Goal: Information Seeking & Learning: Learn about a topic

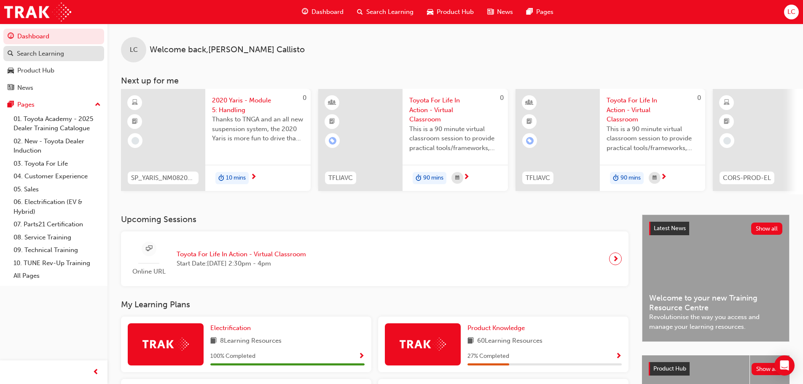
click at [54, 52] on div "Search Learning" at bounding box center [40, 54] width 47 height 10
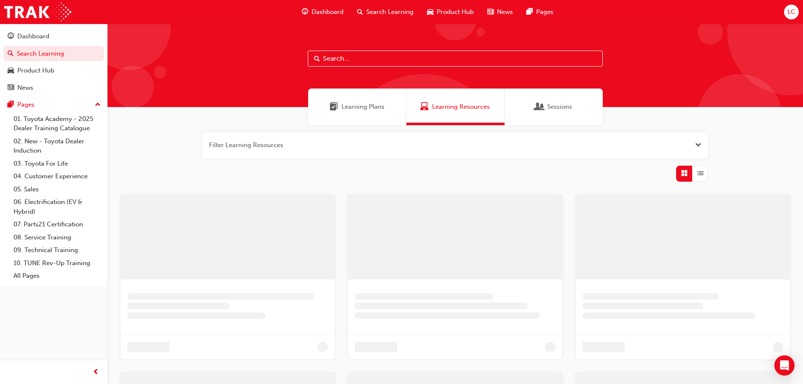
click at [343, 59] on input "text" at bounding box center [455, 59] width 295 height 16
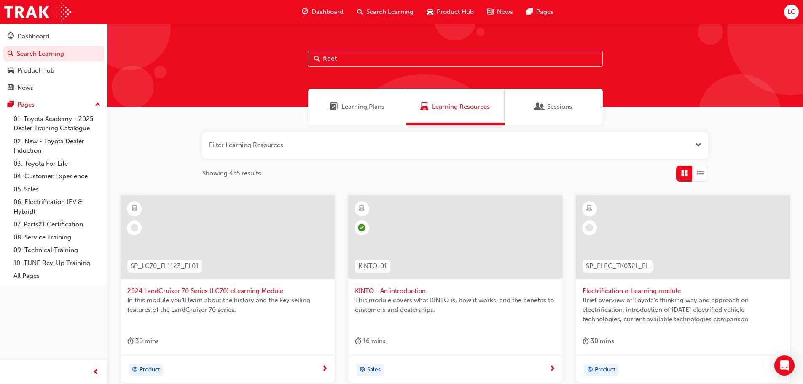
type input "fleet"
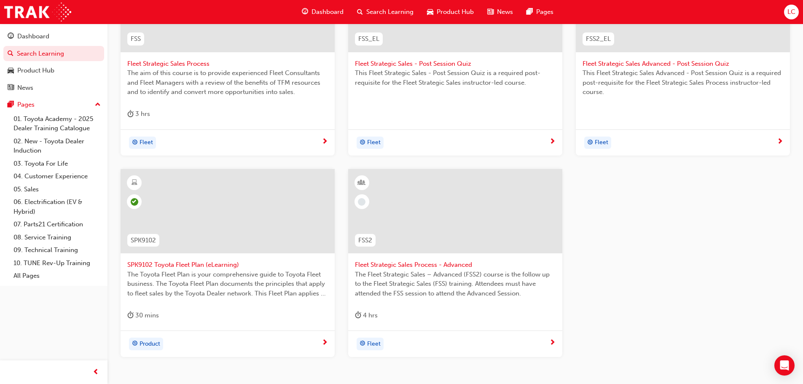
scroll to position [240, 0]
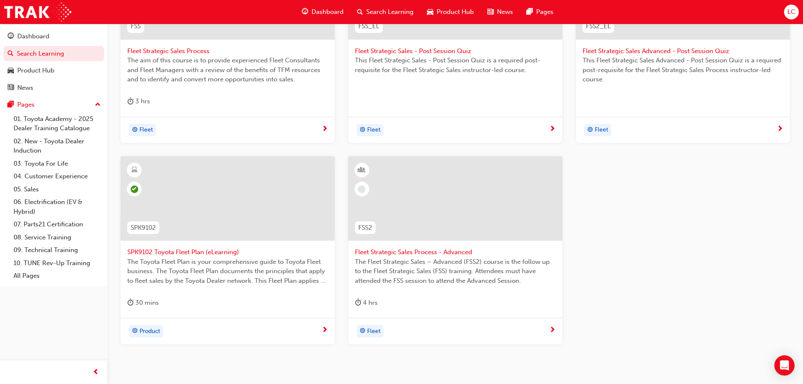
click at [208, 245] on div at bounding box center [227, 205] width 201 height 84
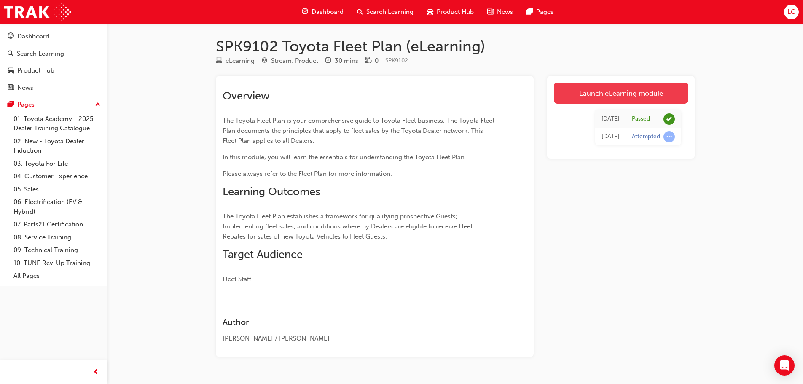
click at [621, 95] on link "Launch eLearning module" at bounding box center [621, 93] width 134 height 21
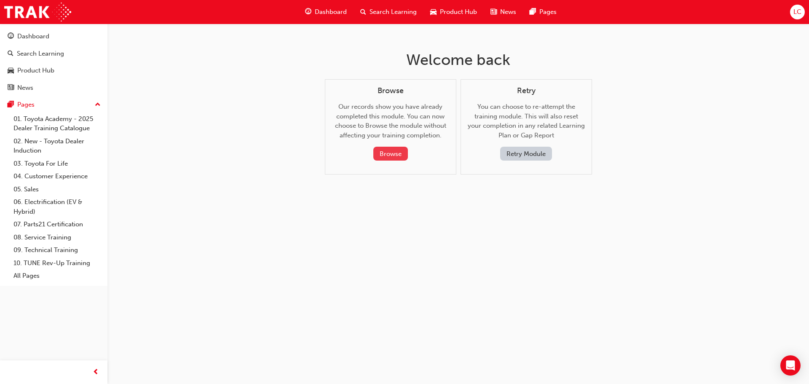
click at [393, 154] on button "Browse" at bounding box center [390, 154] width 35 height 14
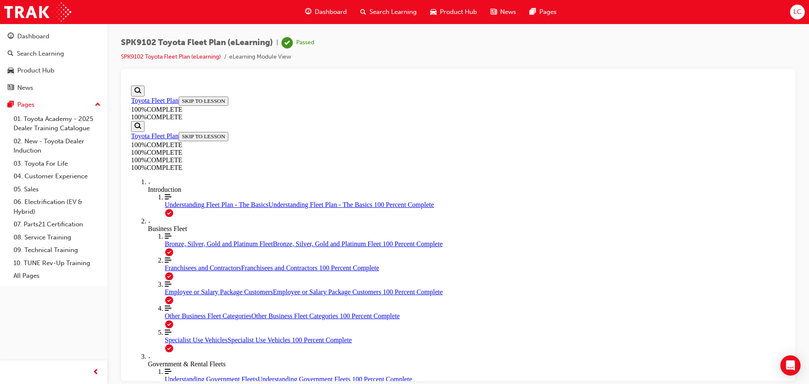
scroll to position [71, 0]
click at [165, 208] on span "Understanding Fleet Plan - The Basics" at bounding box center [217, 204] width 104 height 7
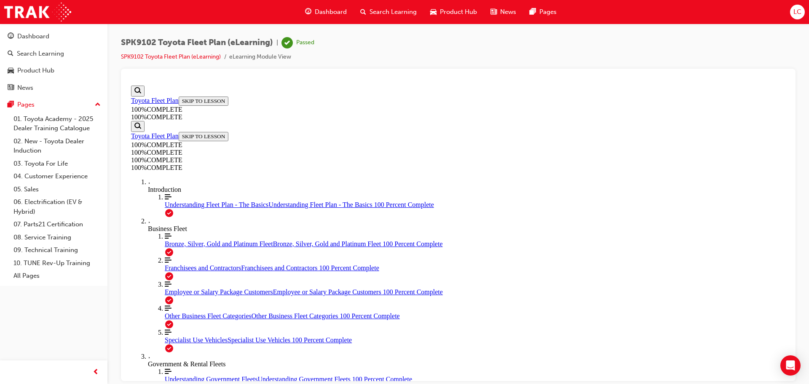
scroll to position [240, 0]
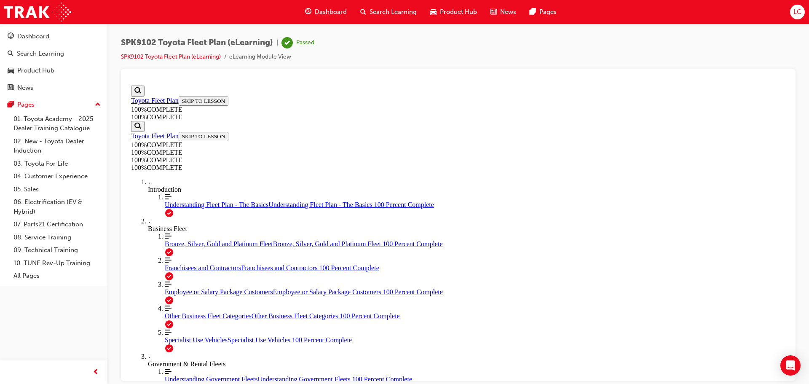
scroll to position [745, 0]
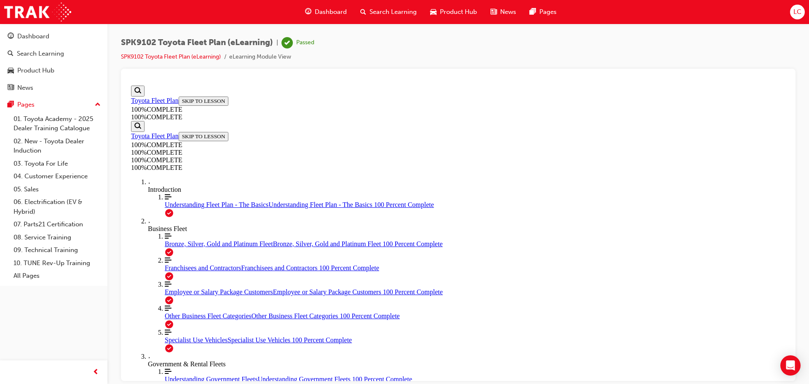
drag, startPoint x: 441, startPoint y: 143, endPoint x: 481, endPoint y: 145, distance: 40.1
drag, startPoint x: 466, startPoint y: 198, endPoint x: 545, endPoint y: 308, distance: 135.1
drag, startPoint x: 439, startPoint y: 246, endPoint x: 447, endPoint y: 208, distance: 39.2
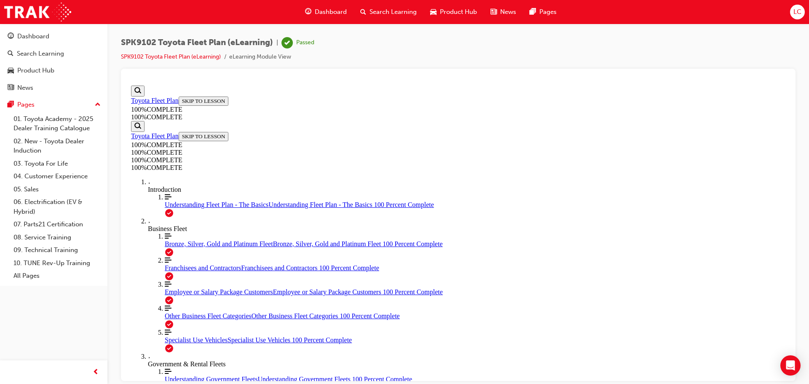
drag, startPoint x: 437, startPoint y: 199, endPoint x: 475, endPoint y: 202, distance: 38.5
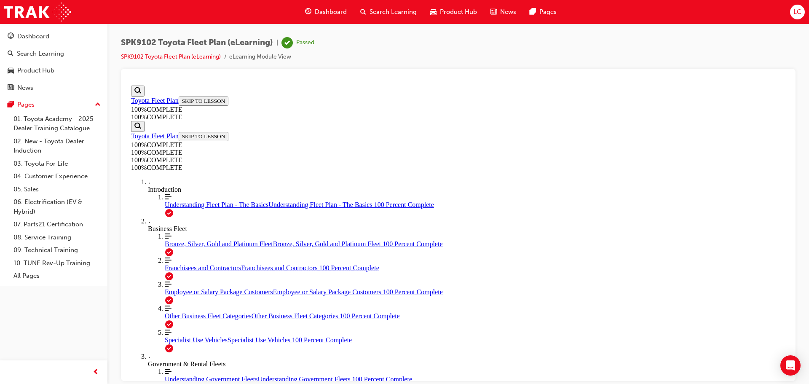
drag, startPoint x: 444, startPoint y: 257, endPoint x: 510, endPoint y: 255, distance: 66.2
drag, startPoint x: 464, startPoint y: 219, endPoint x: 521, endPoint y: 220, distance: 57.3
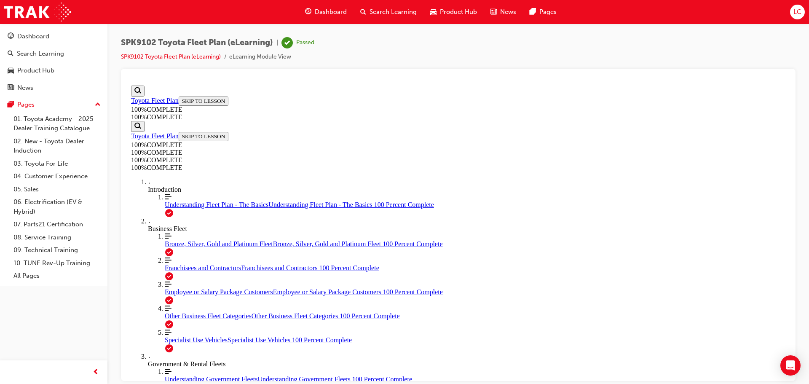
drag, startPoint x: 480, startPoint y: 177, endPoint x: 535, endPoint y: 309, distance: 142.4
drag, startPoint x: 450, startPoint y: 170, endPoint x: 512, endPoint y: 162, distance: 62.8
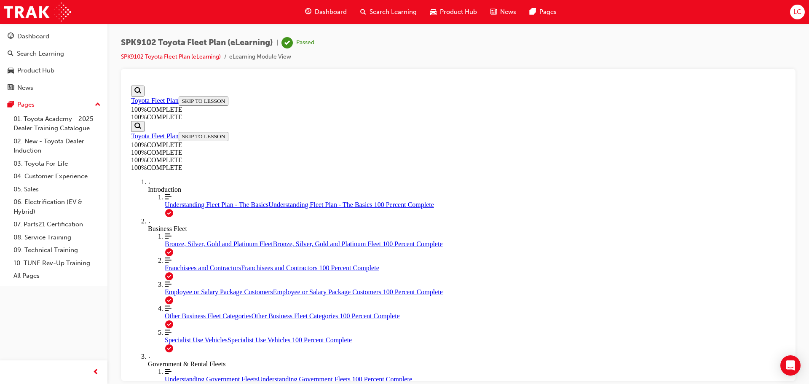
scroll to position [2895, 0]
drag, startPoint x: 453, startPoint y: 231, endPoint x: 503, endPoint y: 276, distance: 67.1
drag, startPoint x: 459, startPoint y: 239, endPoint x: 465, endPoint y: 225, distance: 15.1
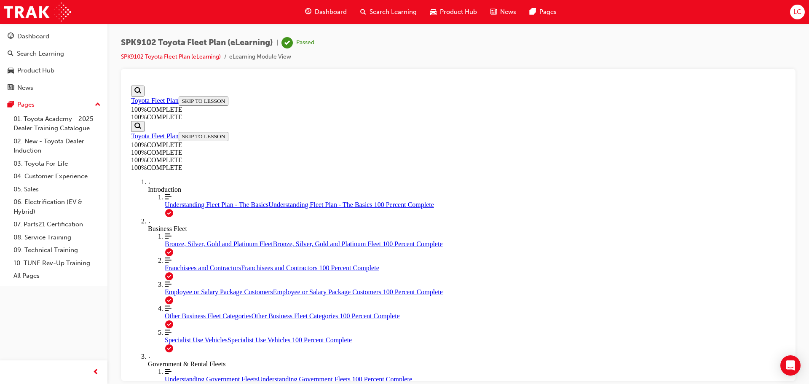
drag, startPoint x: 479, startPoint y: 282, endPoint x: 517, endPoint y: 203, distance: 87.8
drag, startPoint x: 487, startPoint y: 236, endPoint x: 517, endPoint y: 273, distance: 48.2
drag, startPoint x: 448, startPoint y: 235, endPoint x: 499, endPoint y: 234, distance: 51.4
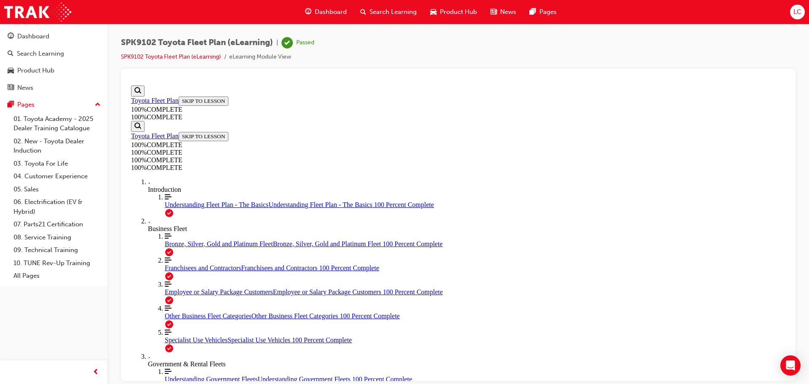
drag, startPoint x: 446, startPoint y: 312, endPoint x: 510, endPoint y: 316, distance: 64.2
drag, startPoint x: 506, startPoint y: 369, endPoint x: 507, endPoint y: 357, distance: 11.9
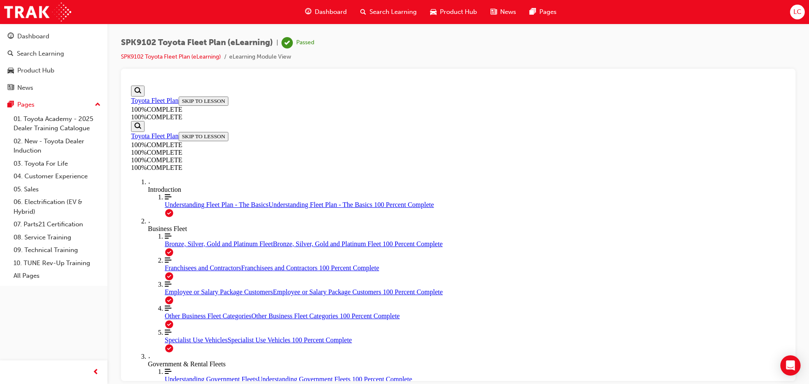
scroll to position [3582, 0]
drag, startPoint x: 484, startPoint y: 262, endPoint x: 532, endPoint y: 218, distance: 64.7
drag, startPoint x: 410, startPoint y: 181, endPoint x: 406, endPoint y: 191, distance: 10.8
drag, startPoint x: 462, startPoint y: 259, endPoint x: 526, endPoint y: 172, distance: 107.6
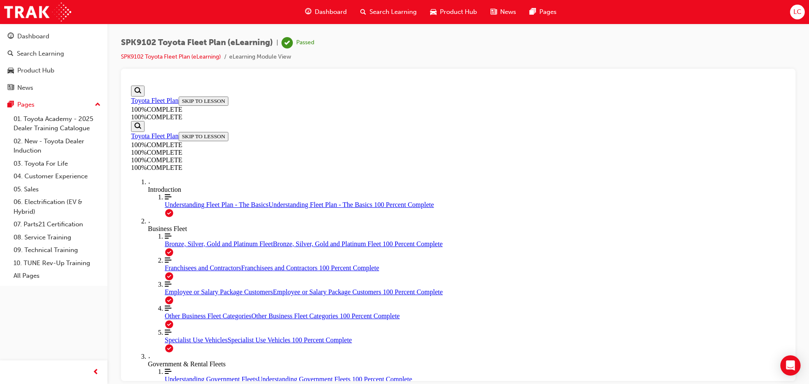
drag, startPoint x: 450, startPoint y: 284, endPoint x: 475, endPoint y: 263, distance: 32.3
drag, startPoint x: 472, startPoint y: 263, endPoint x: 512, endPoint y: 259, distance: 40.6
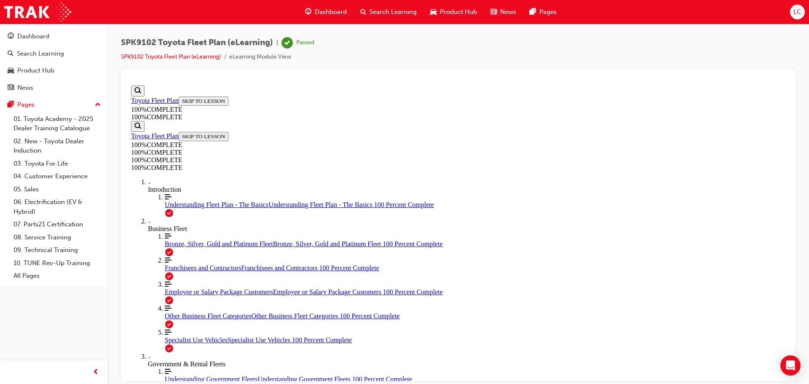
scroll to position [3742, 0]
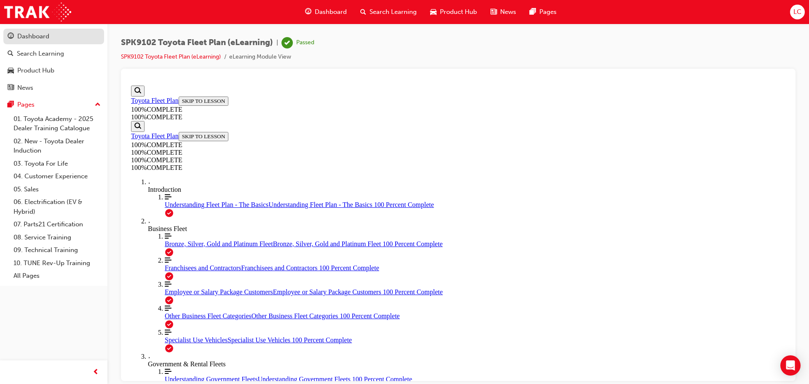
click at [35, 31] on div "Dashboard" at bounding box center [54, 36] width 92 height 11
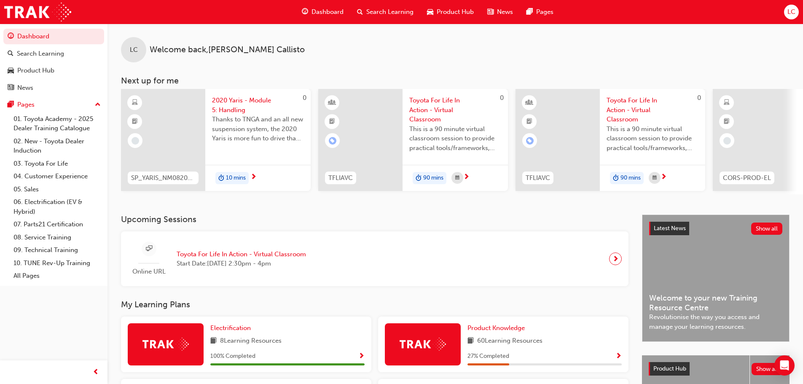
click at [299, 224] on h3 "Upcoming Sessions" at bounding box center [374, 219] width 507 height 10
click at [257, 255] on span "Toyota For Life In Action - Virtual Classroom" at bounding box center [241, 254] width 129 height 10
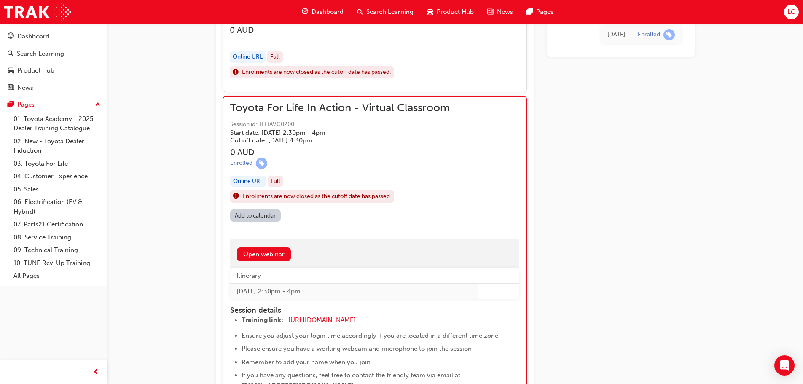
scroll to position [828, 0]
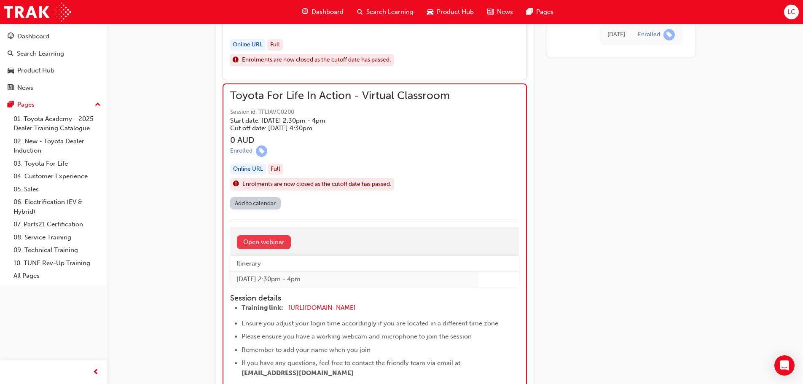
click at [276, 239] on link "Open webinar" at bounding box center [264, 242] width 54 height 14
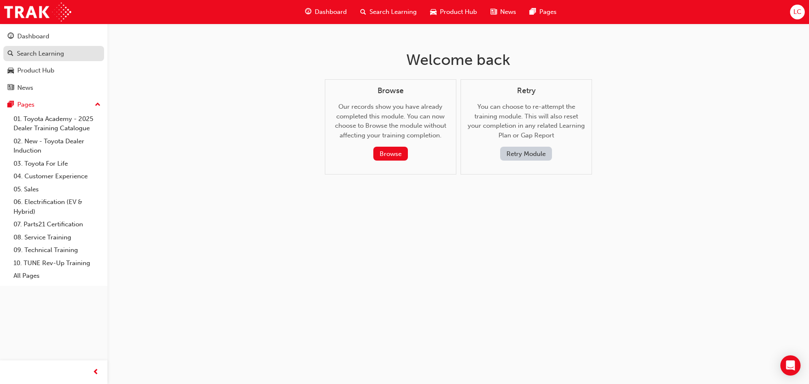
click at [60, 59] on link "Search Learning" at bounding box center [53, 54] width 101 height 16
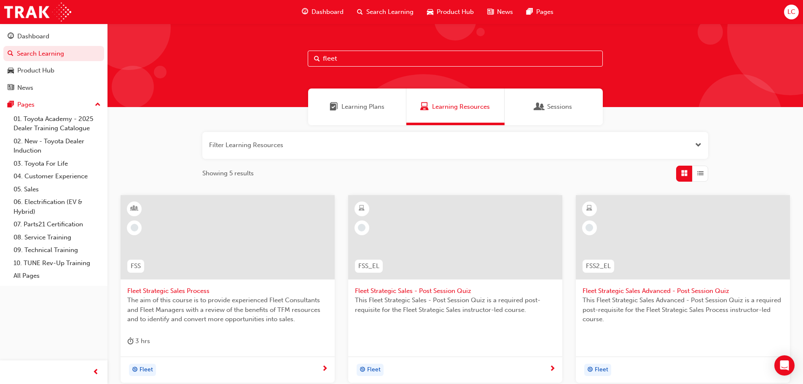
click at [344, 108] on span "Learning Plans" at bounding box center [362, 107] width 43 height 10
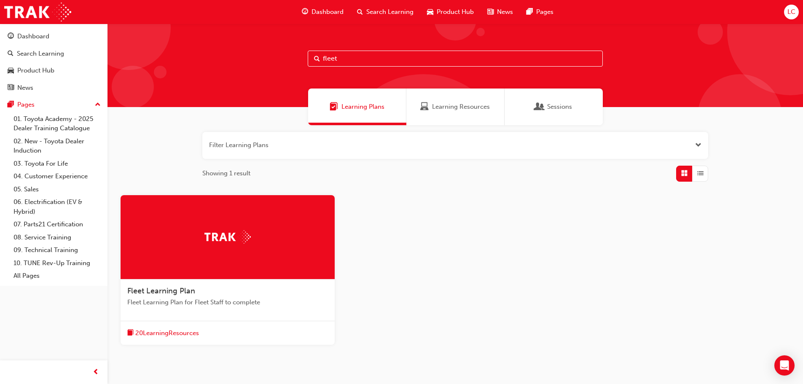
click at [342, 56] on input "fleet" at bounding box center [455, 59] width 295 height 16
drag, startPoint x: 336, startPoint y: 58, endPoint x: 300, endPoint y: 56, distance: 36.7
click at [300, 56] on div "fleet" at bounding box center [454, 65] width 695 height 83
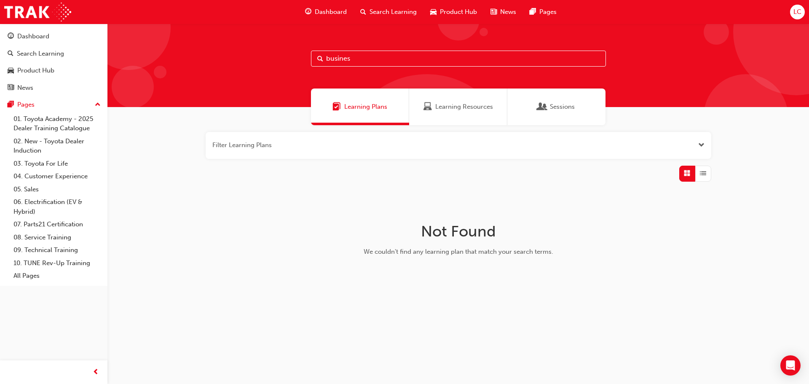
drag, startPoint x: 291, startPoint y: 63, endPoint x: 57, endPoint y: 62, distance: 233.9
click at [57, 62] on div "Dashboard Search Learning Product Hub News Pages Pages 01. Toyota Academy - 202…" at bounding box center [404, 192] width 809 height 384
type input "finance"
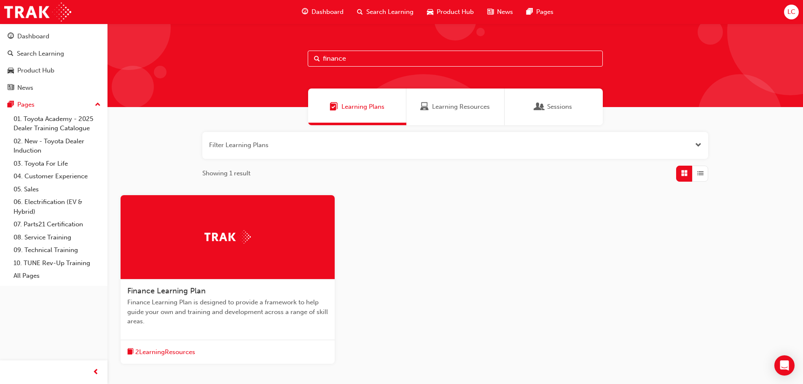
click at [153, 289] on span "Finance Learning Plan" at bounding box center [166, 290] width 78 height 9
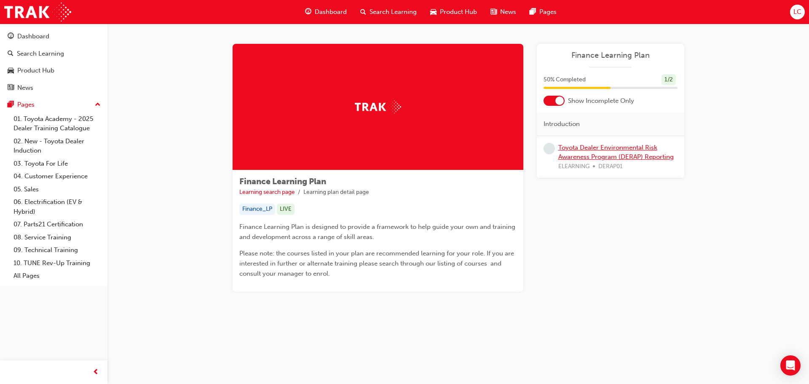
click at [593, 155] on link "Toyota Dealer Environmental Risk Awareness Program (DERAP) Reporting" at bounding box center [615, 152] width 115 height 17
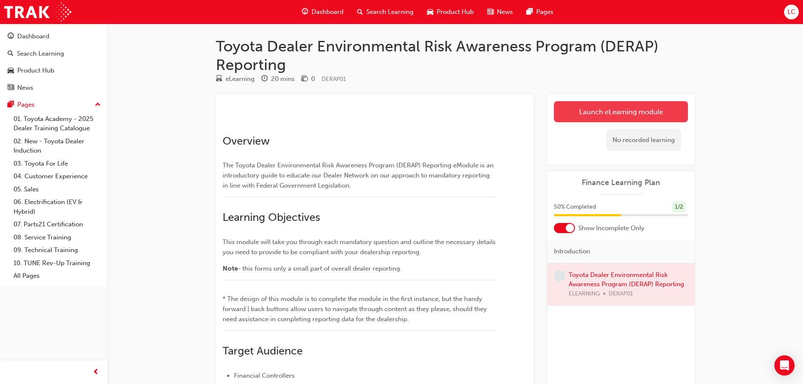
click at [618, 119] on link "Launch eLearning module" at bounding box center [621, 111] width 134 height 21
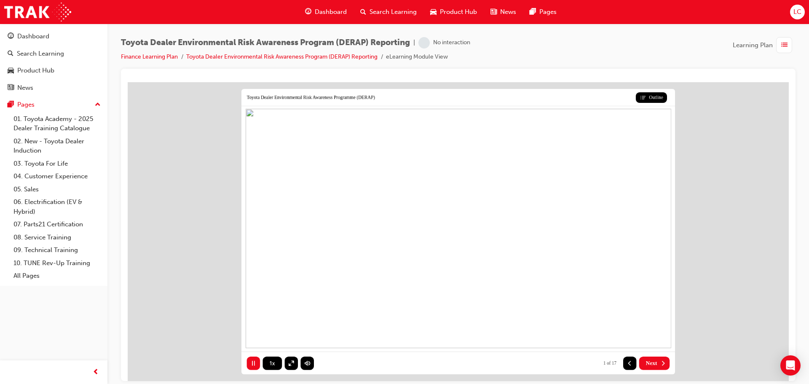
click at [660, 359] on button "Next" at bounding box center [654, 362] width 31 height 13
click at [660, 358] on button "Next" at bounding box center [654, 362] width 31 height 13
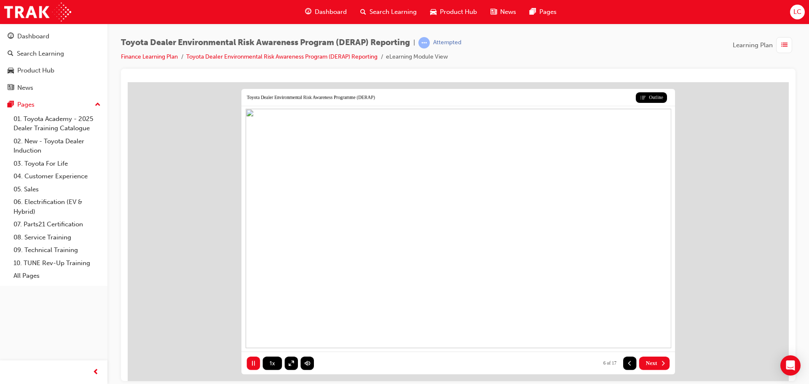
click at [660, 358] on button "Next" at bounding box center [654, 362] width 31 height 13
click at [657, 363] on button "Next" at bounding box center [654, 362] width 31 height 13
click at [654, 358] on button "Next" at bounding box center [654, 362] width 31 height 13
click at [658, 357] on button "Next" at bounding box center [654, 362] width 31 height 13
click at [655, 356] on button "Next" at bounding box center [654, 362] width 31 height 13
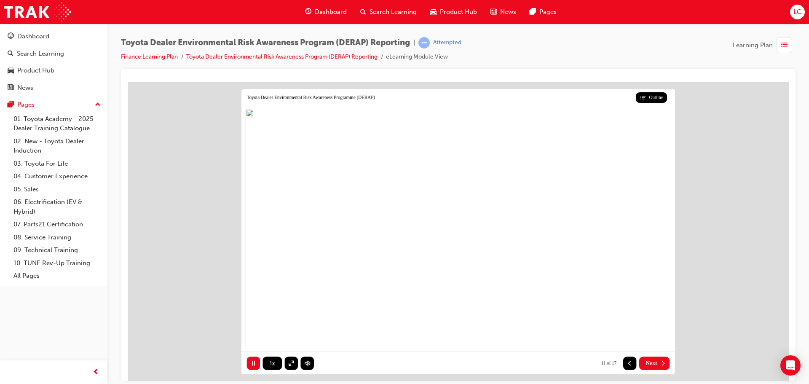
click at [655, 361] on span "Next" at bounding box center [651, 362] width 11 height 7
click at [649, 357] on button "Next" at bounding box center [654, 362] width 31 height 13
click at [655, 358] on button "Next" at bounding box center [654, 362] width 31 height 13
click at [653, 361] on span "Next" at bounding box center [651, 362] width 11 height 7
click at [654, 362] on span "Next" at bounding box center [651, 362] width 11 height 7
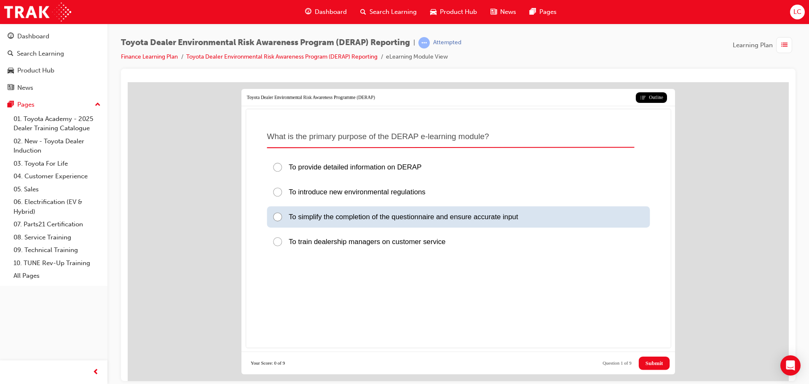
click at [365, 214] on span "To simplify the completion of the questionnaire and ensure accurate input" at bounding box center [403, 217] width 229 height 8
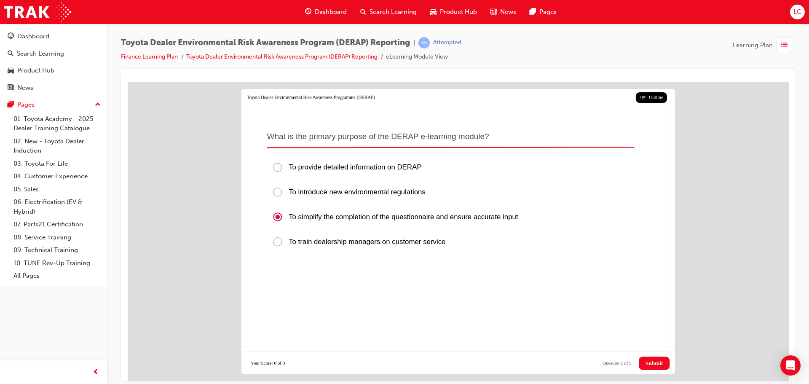
click at [658, 363] on span "Submit" at bounding box center [655, 362] width 18 height 7
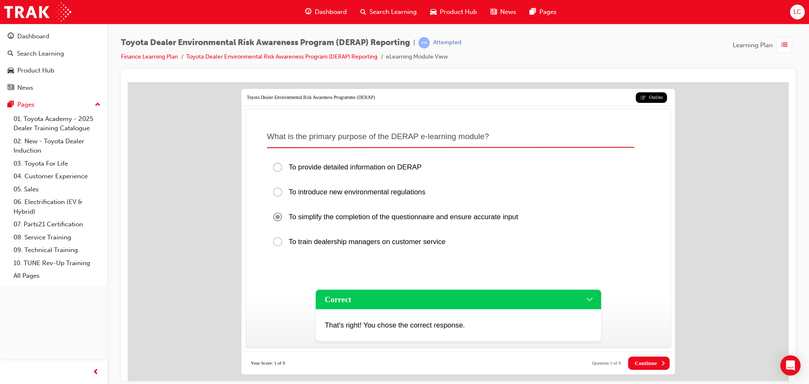
click at [654, 359] on span "Continue" at bounding box center [646, 362] width 22 height 7
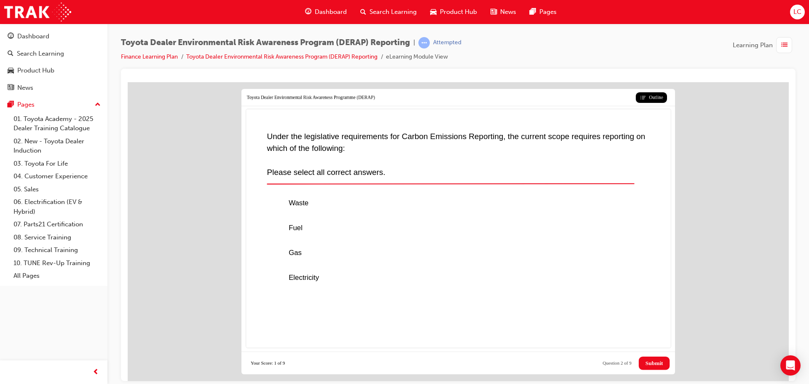
drag, startPoint x: 391, startPoint y: 136, endPoint x: 646, endPoint y: 135, distance: 254.5
click at [646, 135] on p "Under the legislative requirements for Carbon Emissions Reporting, the current …" at bounding box center [457, 142] width 381 height 24
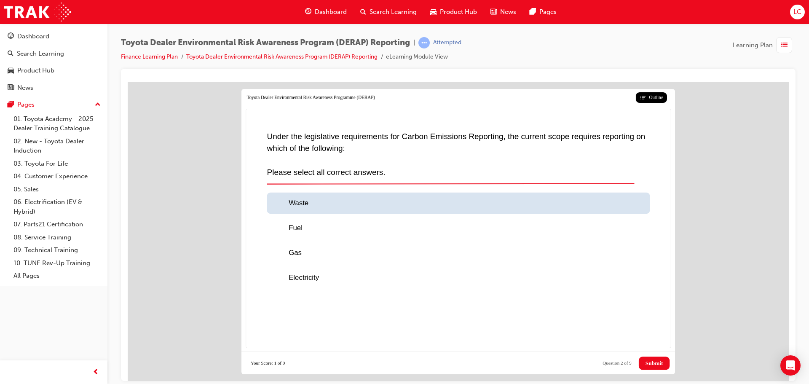
drag, startPoint x: 301, startPoint y: 200, endPoint x: 292, endPoint y: 226, distance: 28.0
click at [301, 200] on span "Waste" at bounding box center [299, 203] width 20 height 8
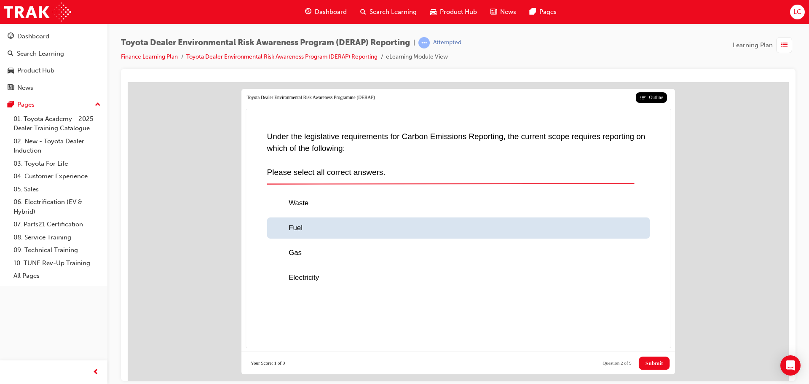
click at [292, 227] on span "Fuel" at bounding box center [296, 228] width 14 height 8
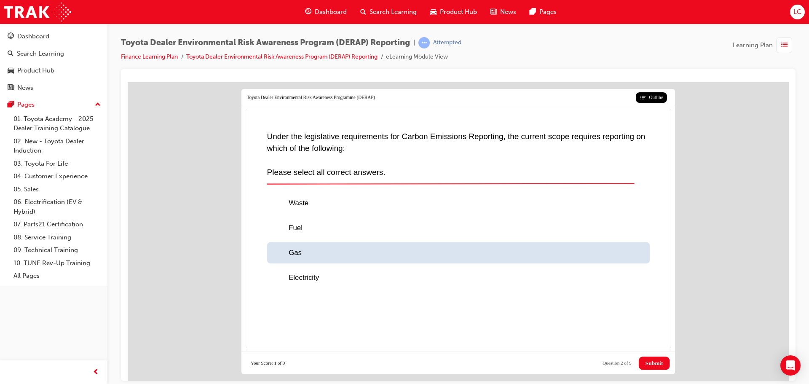
click at [290, 250] on span "Gas" at bounding box center [295, 253] width 13 height 8
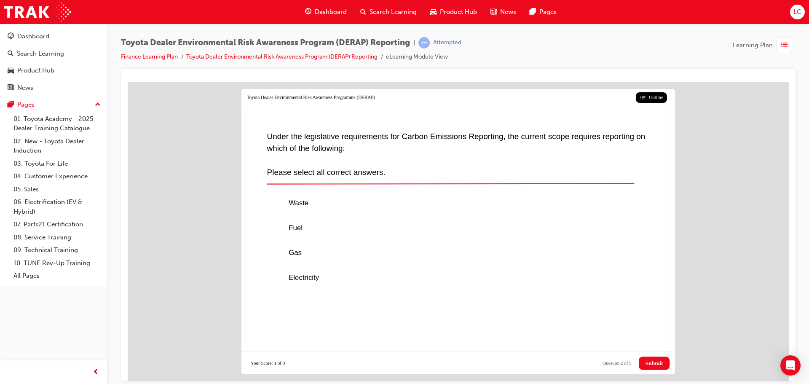
click at [626, 355] on div "Postpone Submit All Close Review View Results Reset Your Score: 1 of 9 Question…" at bounding box center [458, 362] width 434 height 23
click at [665, 369] on div "Postpone Submit All Close Review View Results Reset Your Score: 1 of 9 Question…" at bounding box center [458, 362] width 434 height 23
click at [651, 365] on span "Submit" at bounding box center [655, 362] width 18 height 7
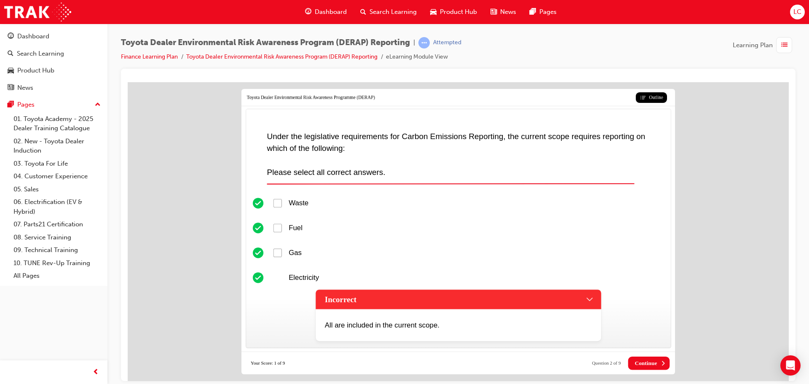
click at [651, 365] on span "Continue" at bounding box center [646, 362] width 22 height 7
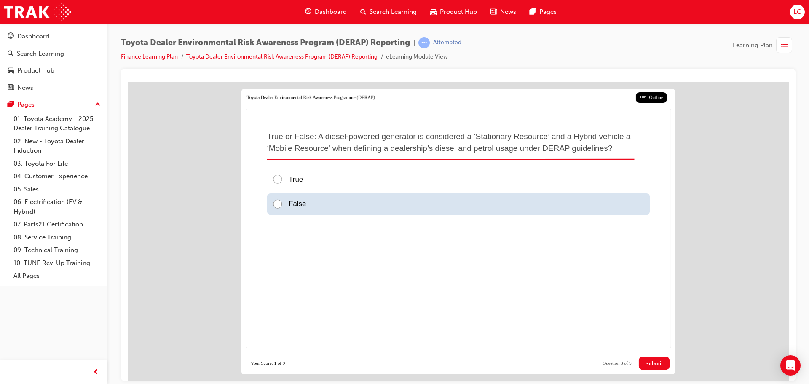
click at [314, 194] on div "False" at bounding box center [458, 203] width 383 height 21
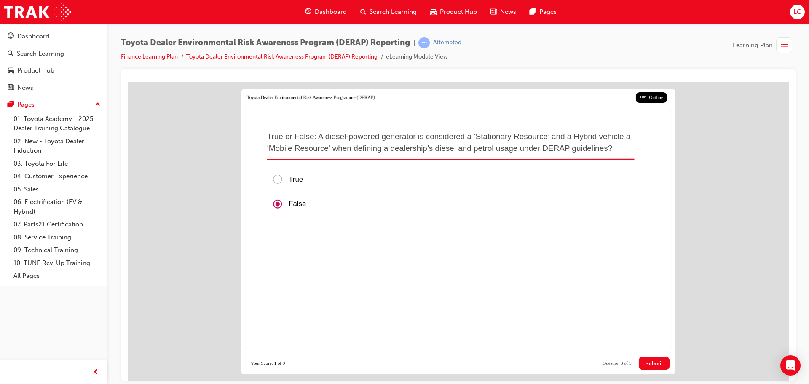
click at [651, 365] on button "Submit" at bounding box center [654, 362] width 31 height 13
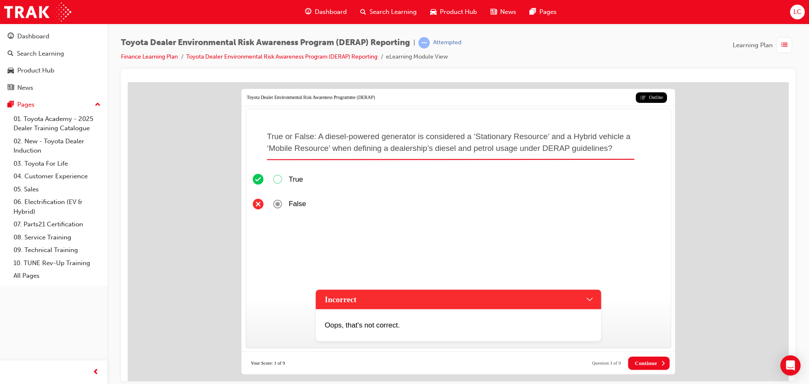
click at [639, 360] on span "Continue" at bounding box center [646, 362] width 22 height 7
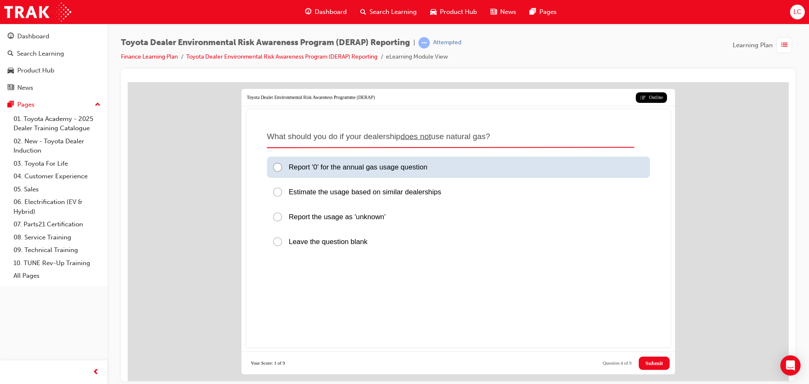
click at [303, 171] on span "Report '0' for the annual gas usage question" at bounding box center [358, 167] width 139 height 8
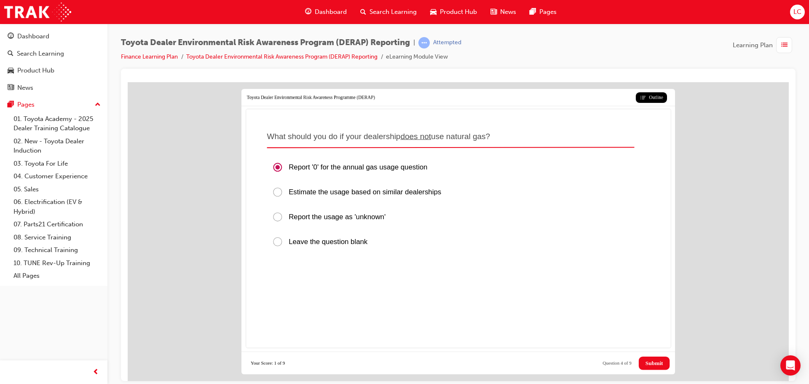
click at [647, 361] on span "Submit" at bounding box center [655, 362] width 18 height 7
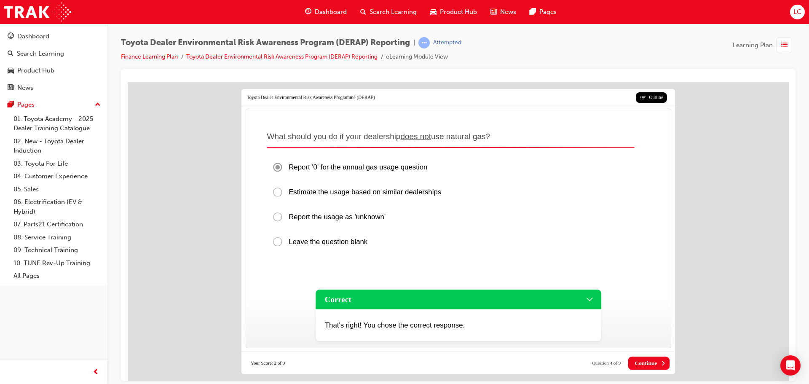
click at [645, 360] on span "Continue" at bounding box center [646, 362] width 22 height 7
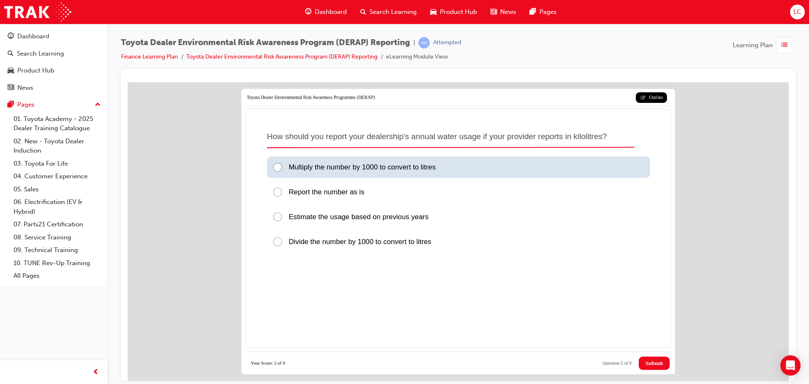
click at [321, 176] on div "Multiply the number by 1000 to convert to litres" at bounding box center [458, 166] width 383 height 21
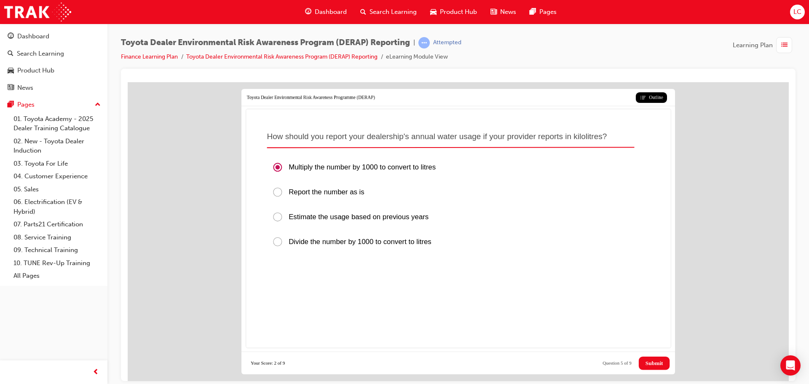
click at [651, 367] on button "Submit" at bounding box center [654, 362] width 31 height 13
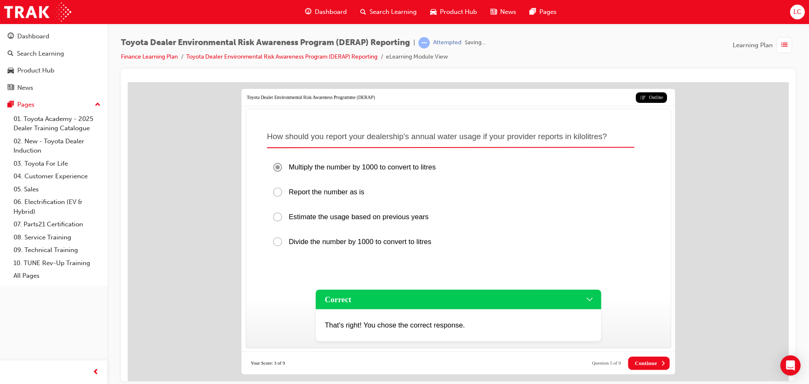
click at [649, 365] on span "Continue" at bounding box center [646, 362] width 22 height 7
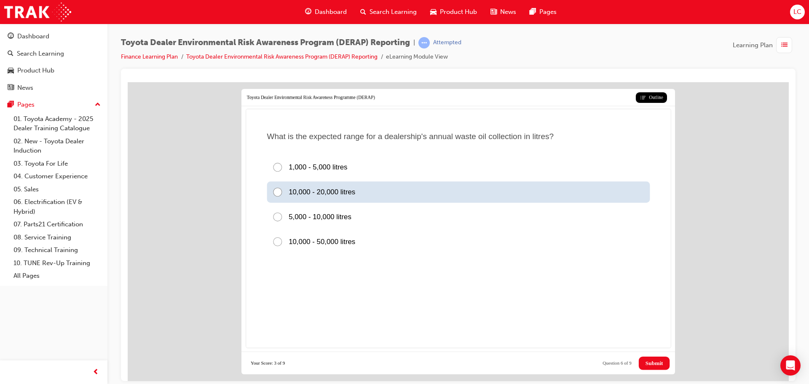
click at [345, 181] on div "10,000 - 20,000 litres" at bounding box center [458, 191] width 383 height 21
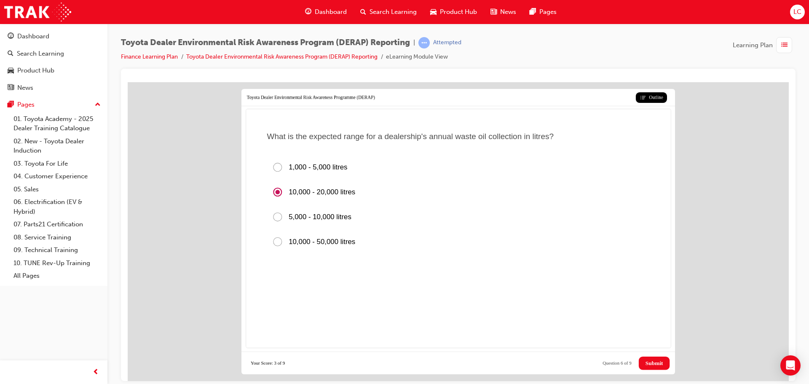
click at [656, 370] on div "Postpone Submit All Close Review View Results Reset Your Score: 3 of 9 Question…" at bounding box center [458, 362] width 434 height 23
click at [656, 367] on button "Submit" at bounding box center [654, 362] width 31 height 13
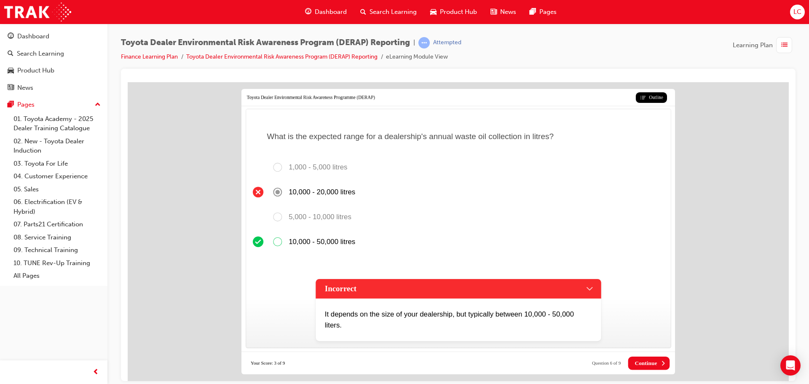
click at [638, 367] on button "Continue" at bounding box center [649, 362] width 42 height 13
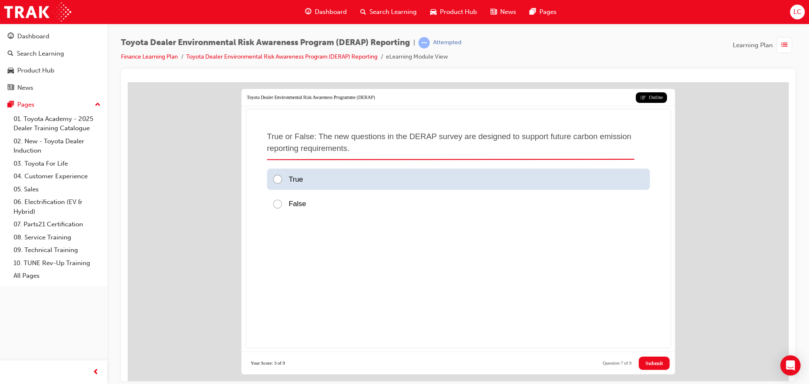
click at [301, 179] on span "True" at bounding box center [296, 179] width 14 height 8
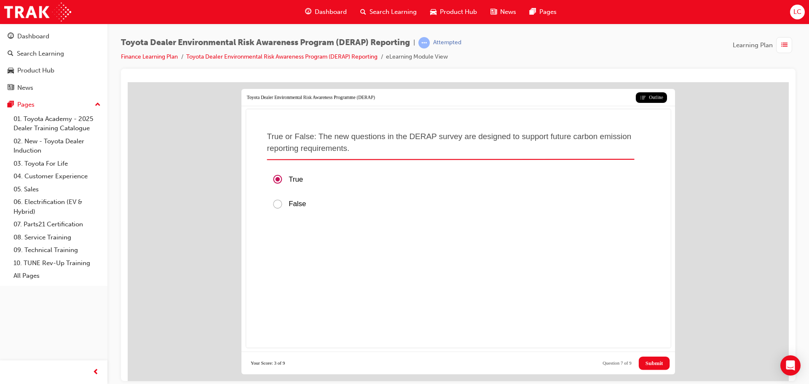
click at [659, 372] on div "Postpone Submit All Close Review View Results Reset Your Score: 3 of 9 Question…" at bounding box center [458, 362] width 434 height 23
click at [659, 370] on div "Postpone Submit All Close Review View Results Reset Your Score: 3 of 9 Question…" at bounding box center [458, 362] width 434 height 23
click at [654, 367] on button "Submit" at bounding box center [654, 362] width 31 height 13
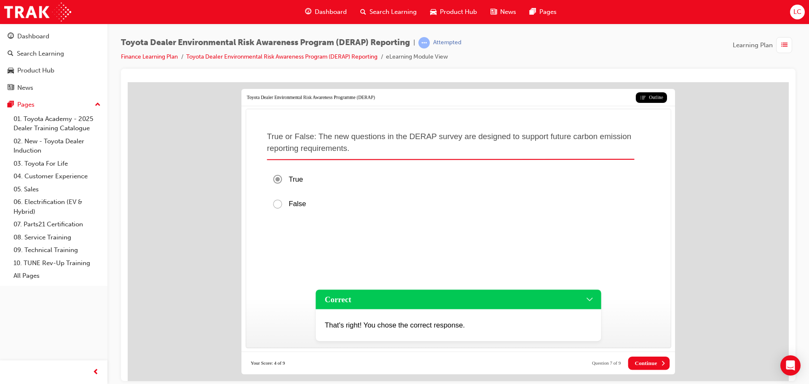
click at [654, 367] on button "Continue" at bounding box center [649, 362] width 42 height 13
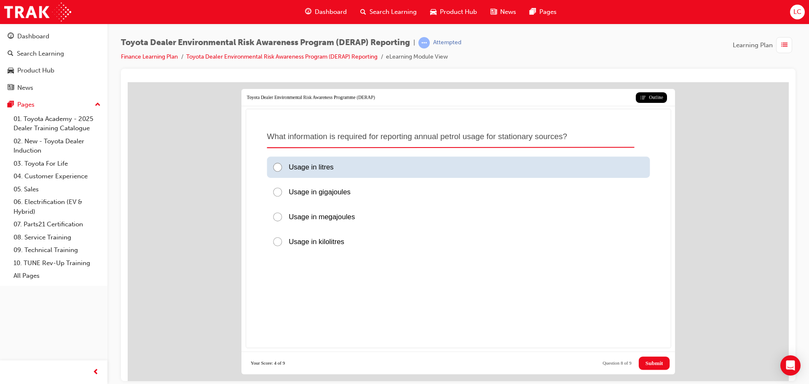
click at [346, 163] on div "Usage in litres" at bounding box center [458, 166] width 383 height 21
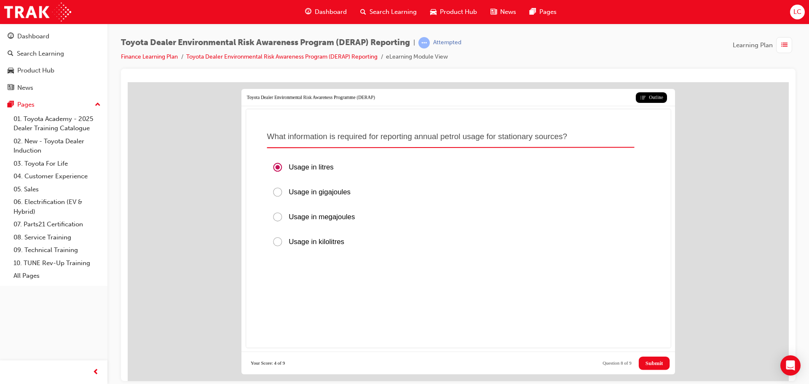
click at [662, 366] on span "Submit" at bounding box center [655, 362] width 18 height 7
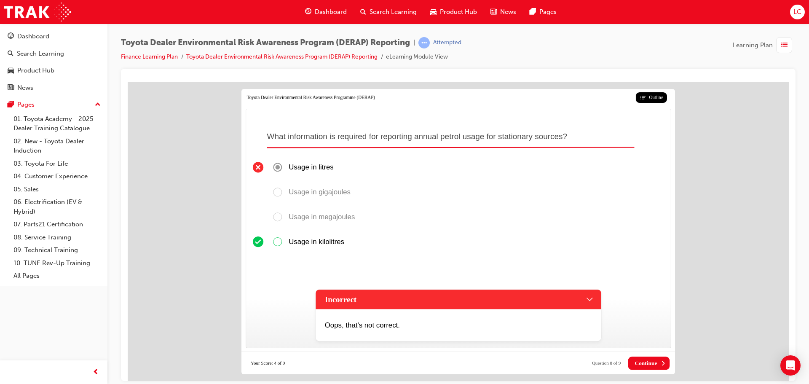
click at [645, 369] on button "Continue" at bounding box center [649, 362] width 42 height 13
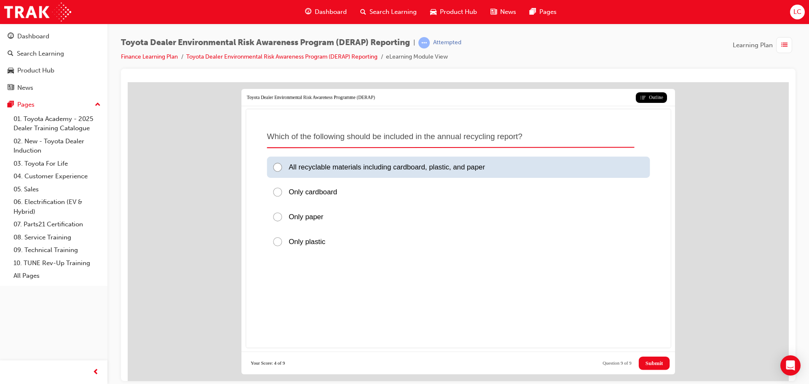
drag, startPoint x: 351, startPoint y: 172, endPoint x: 516, endPoint y: 277, distance: 196.2
click at [351, 172] on p "All recyclable materials including cardboard, plastic, and paper" at bounding box center [387, 167] width 196 height 11
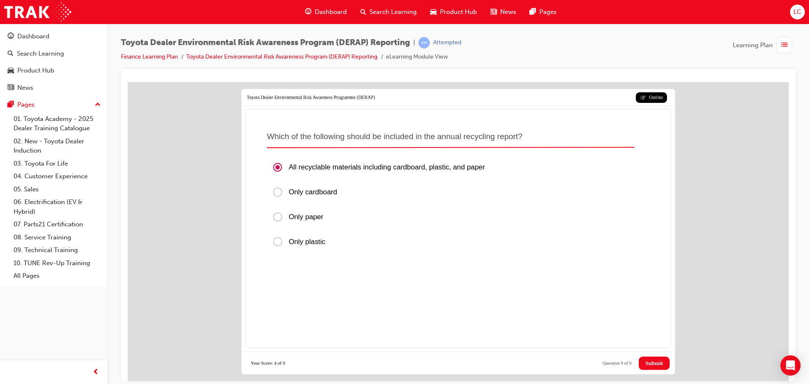
click at [657, 355] on div "Postpone Submit All Close Review View Results Reset Your Score: 4 of 9 Question…" at bounding box center [458, 362] width 434 height 23
click at [656, 366] on span "Submit" at bounding box center [655, 362] width 18 height 7
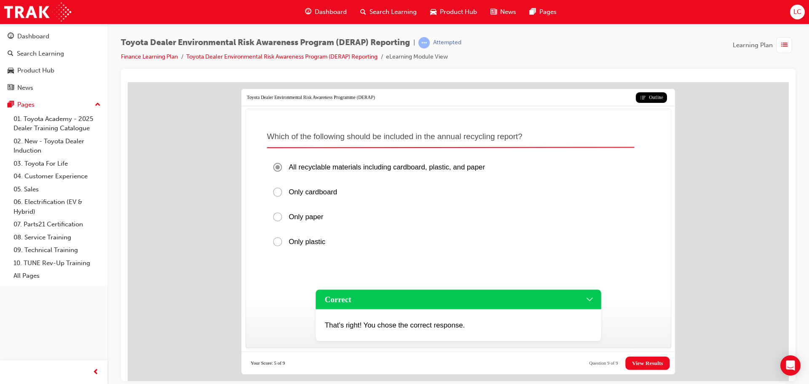
click at [649, 365] on span "View Results" at bounding box center [647, 362] width 31 height 7
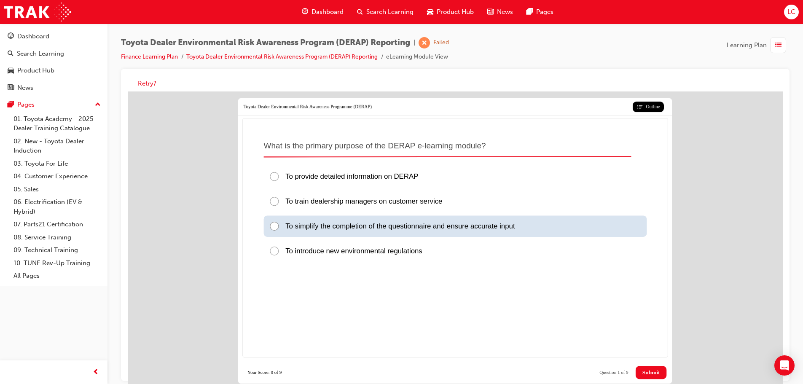
click at [313, 230] on span "To simplify the completion of the questionnaire and ensure accurate input" at bounding box center [399, 227] width 229 height 8
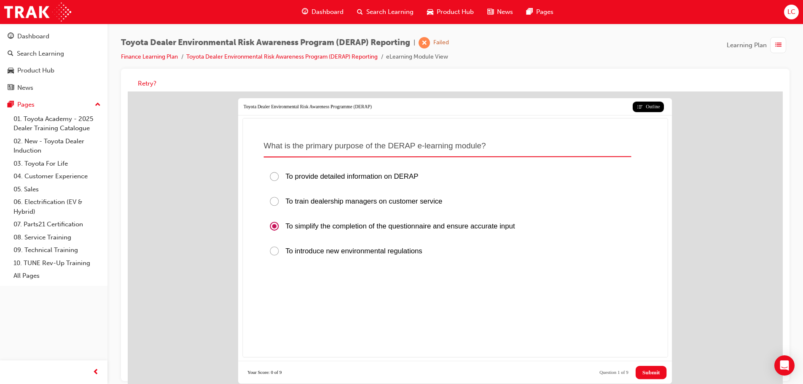
click at [652, 372] on span "Submit" at bounding box center [651, 372] width 18 height 7
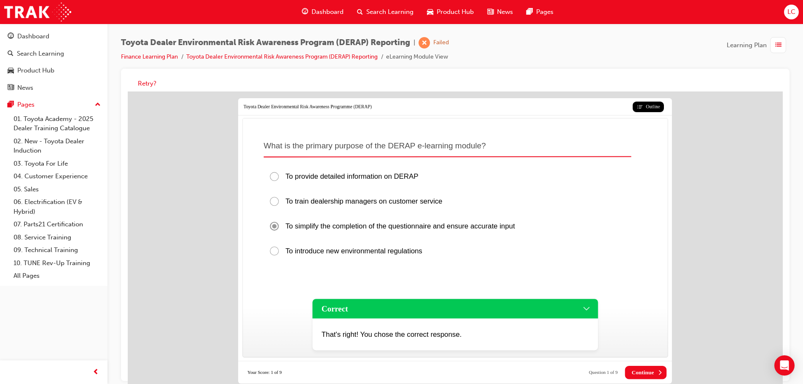
click at [656, 375] on button "Continue" at bounding box center [646, 372] width 42 height 13
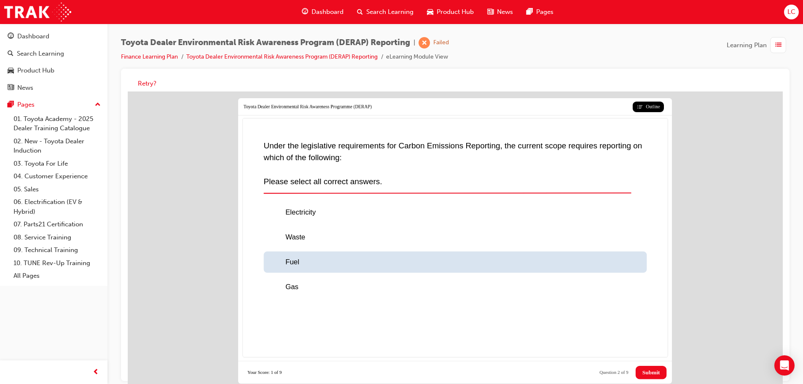
click at [280, 288] on div at bounding box center [277, 287] width 16 height 11
drag, startPoint x: 283, startPoint y: 257, endPoint x: 287, endPoint y: 245, distance: 13.3
click at [284, 257] on div at bounding box center [277, 262] width 16 height 11
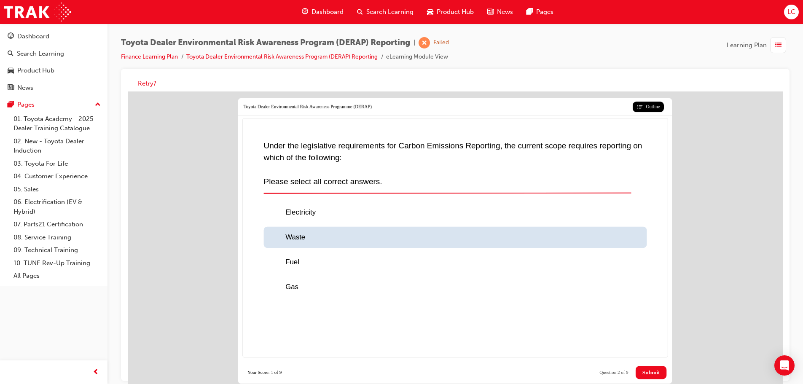
click at [289, 240] on span "Waste" at bounding box center [295, 237] width 20 height 8
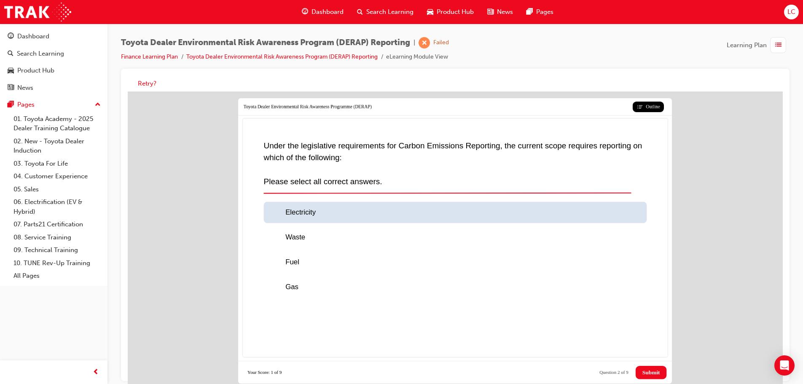
drag, startPoint x: 303, startPoint y: 214, endPoint x: 351, endPoint y: 237, distance: 53.0
click at [304, 214] on span "Electricity" at bounding box center [300, 213] width 30 height 8
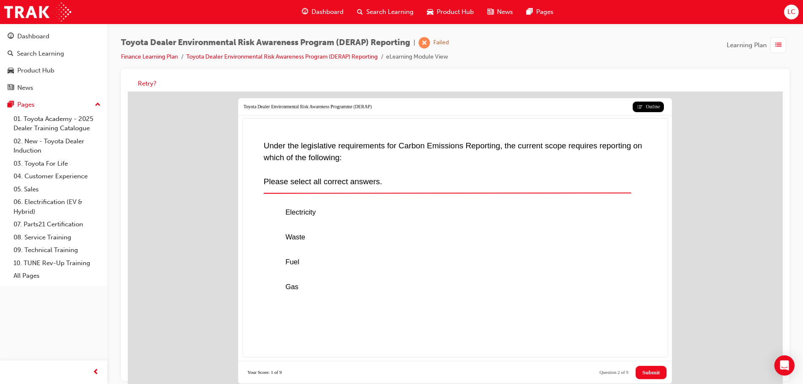
click at [676, 378] on div "Outline Toyota Dealer Environmental Risk Awareness Programme (DERAP) Under the …" at bounding box center [455, 240] width 655 height 299
click at [651, 373] on span "Submit" at bounding box center [651, 372] width 18 height 7
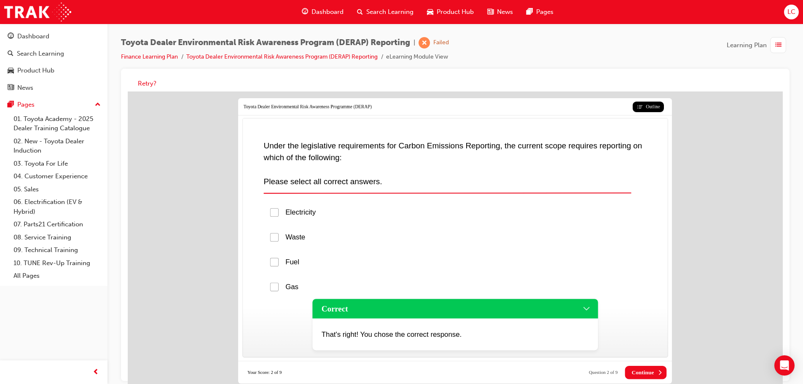
click at [651, 373] on span "Continue" at bounding box center [642, 372] width 22 height 7
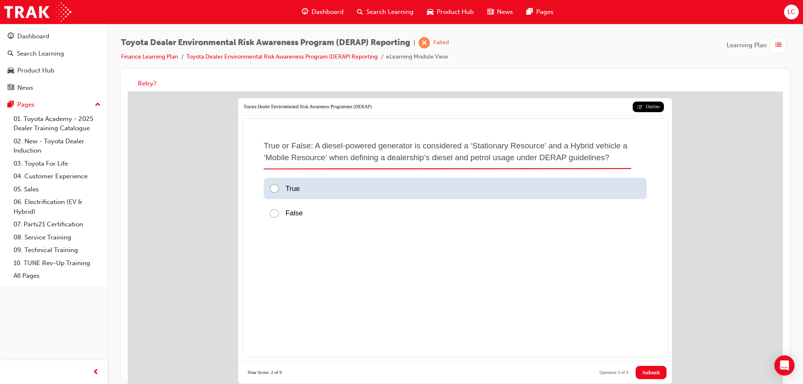
click at [321, 188] on div "True" at bounding box center [454, 188] width 383 height 21
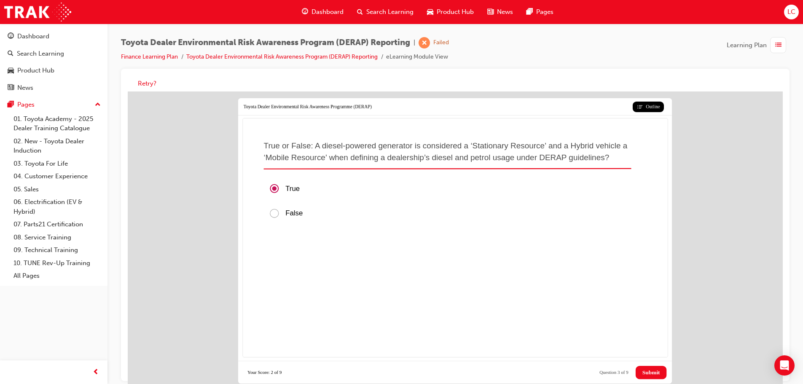
click at [652, 374] on span "Submit" at bounding box center [651, 372] width 18 height 7
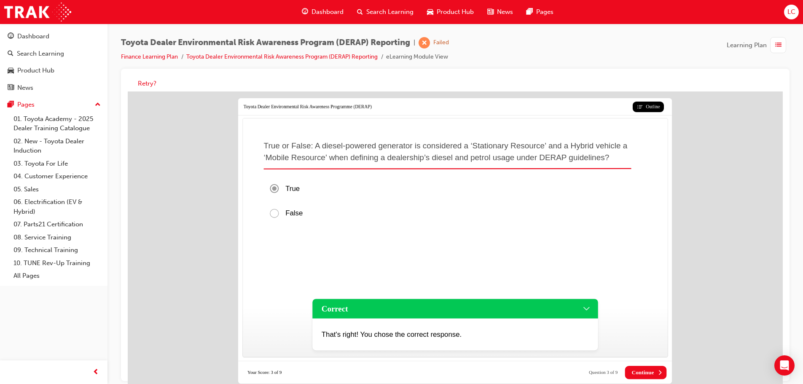
click at [652, 374] on span "Continue" at bounding box center [642, 372] width 22 height 7
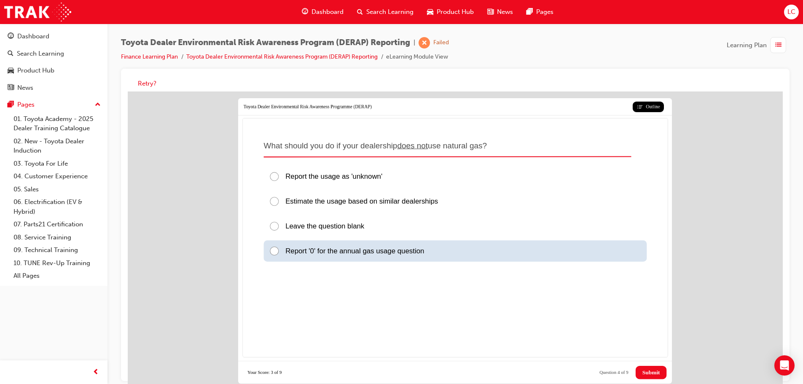
click at [343, 249] on span "Report '0' for the annual gas usage question" at bounding box center [354, 251] width 139 height 8
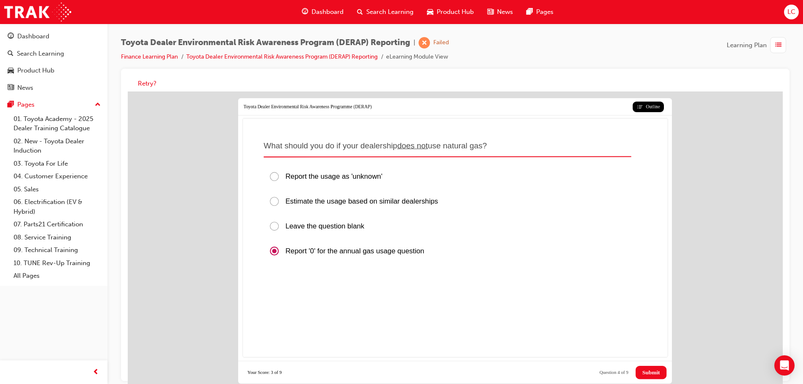
click at [650, 370] on span "Submit" at bounding box center [651, 372] width 18 height 7
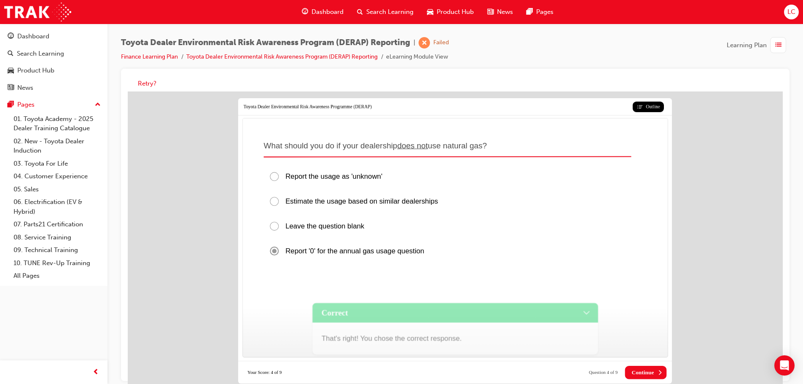
click at [650, 370] on span "Continue" at bounding box center [642, 372] width 22 height 7
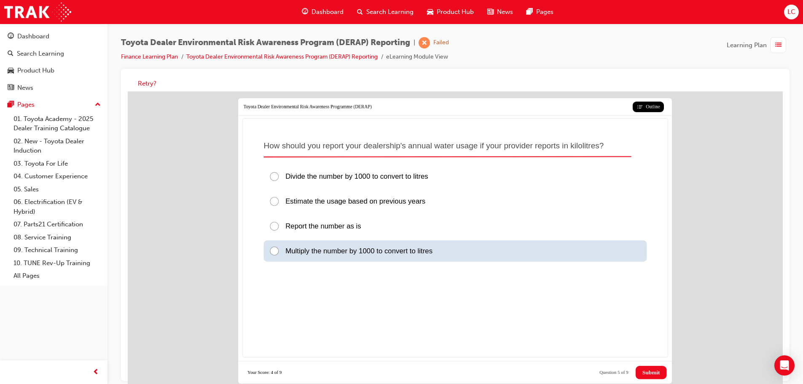
click at [380, 254] on span "Multiply the number by 1000 to convert to litres" at bounding box center [358, 251] width 147 height 8
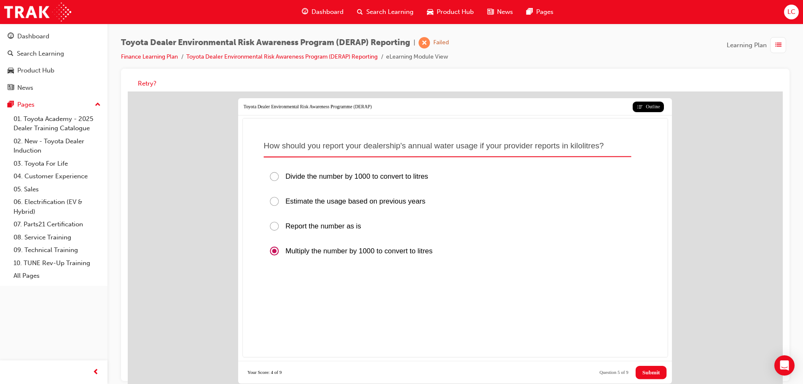
click at [653, 375] on span "Submit" at bounding box center [651, 372] width 18 height 7
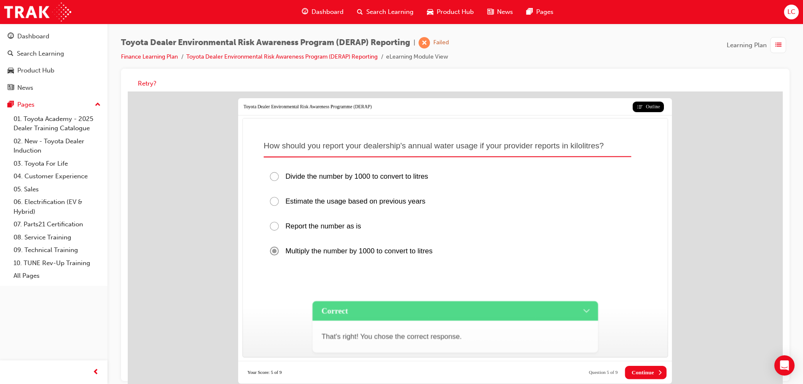
click at [652, 375] on span "Continue" at bounding box center [642, 372] width 22 height 7
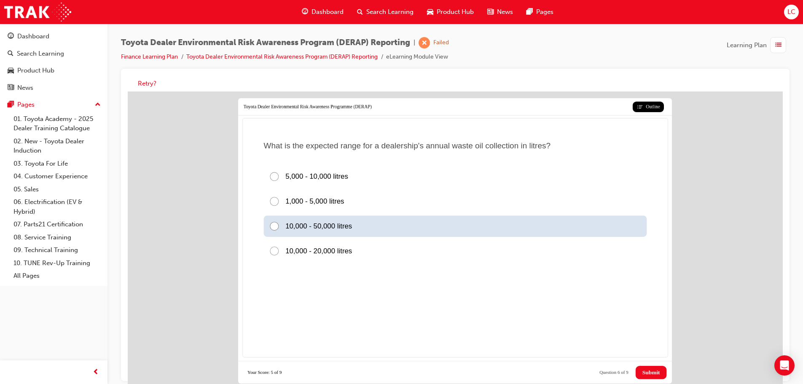
click at [324, 232] on div "10,000 - 50,000 litres" at bounding box center [454, 226] width 383 height 21
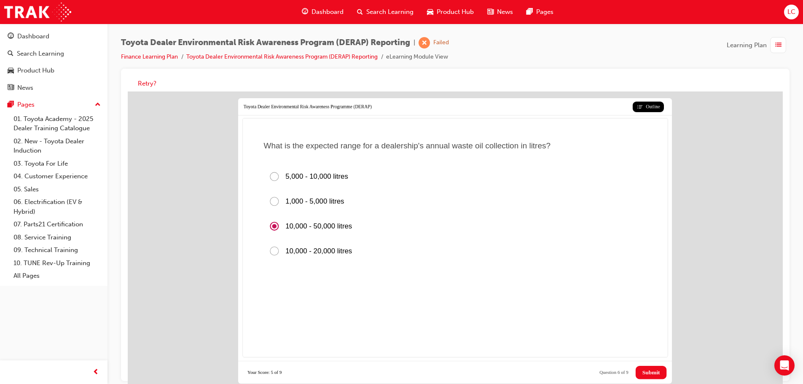
click at [646, 373] on span "Submit" at bounding box center [651, 372] width 18 height 7
click at [128, 91] on span "Continue" at bounding box center [128, 91] width 0 height 0
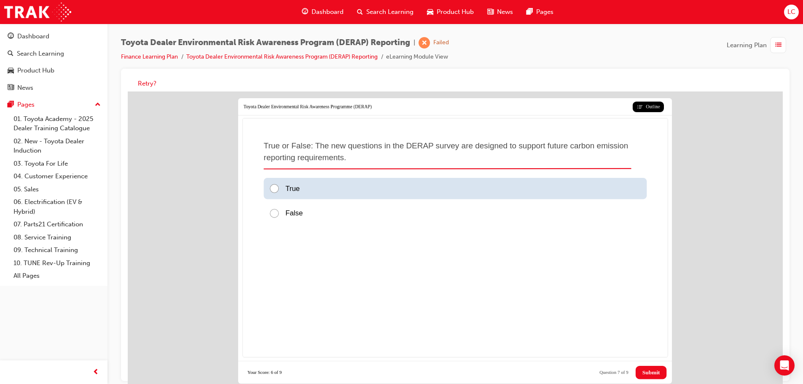
drag, startPoint x: 312, startPoint y: 191, endPoint x: 370, endPoint y: 210, distance: 61.3
click at [312, 191] on div "True" at bounding box center [454, 188] width 383 height 21
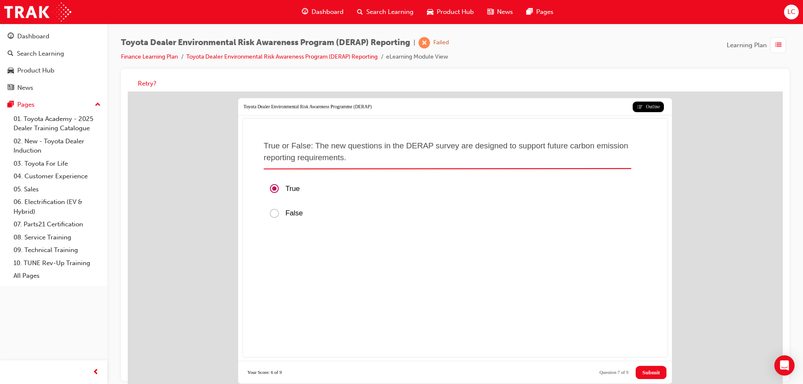
click at [645, 371] on span "Submit" at bounding box center [651, 372] width 18 height 7
click at [643, 366] on button "Submit" at bounding box center [650, 372] width 31 height 13
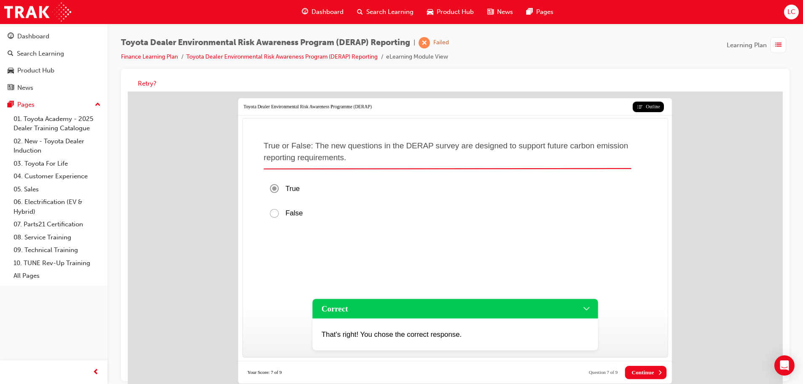
click at [643, 367] on button "Continue" at bounding box center [646, 372] width 42 height 13
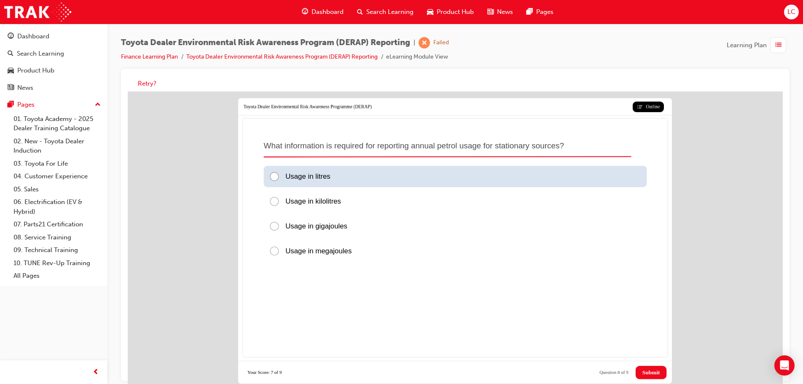
click at [337, 177] on div "Usage in litres" at bounding box center [454, 176] width 383 height 21
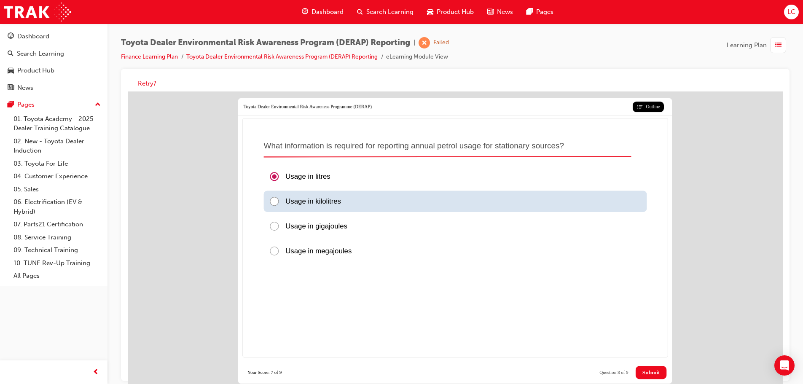
click at [348, 206] on div "Usage in kilolitres" at bounding box center [454, 201] width 383 height 21
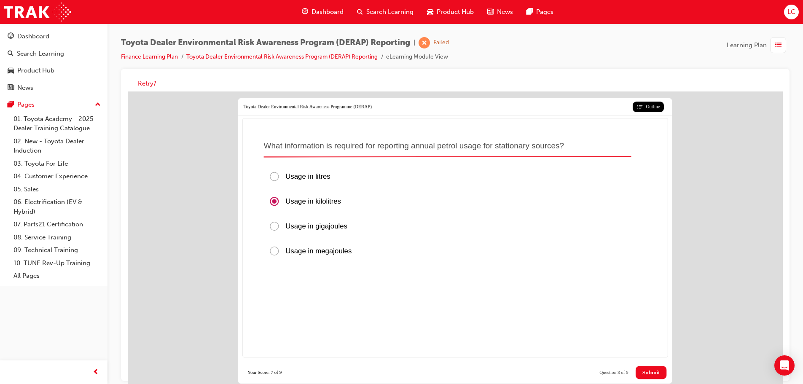
click at [641, 366] on button "Submit" at bounding box center [650, 372] width 31 height 13
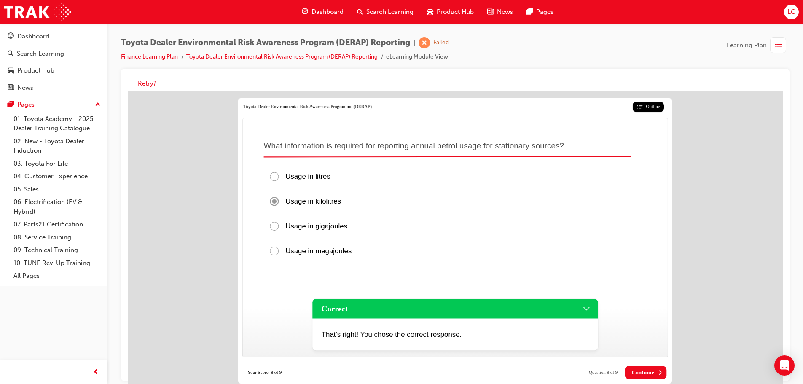
click at [641, 366] on button "Continue" at bounding box center [646, 372] width 42 height 13
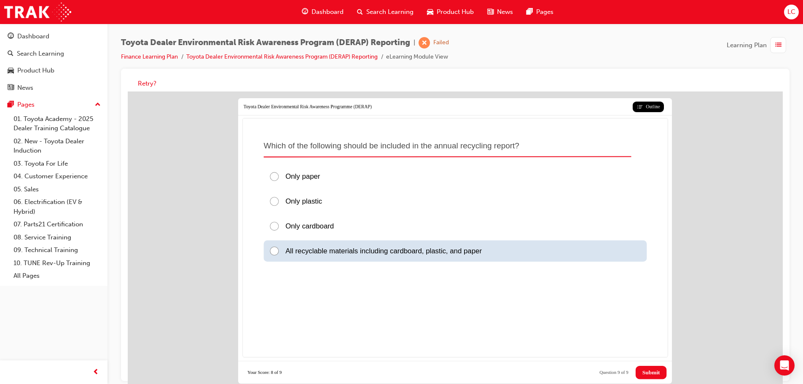
click at [340, 251] on span "All recyclable materials including cardboard, plastic, and paper" at bounding box center [383, 251] width 196 height 8
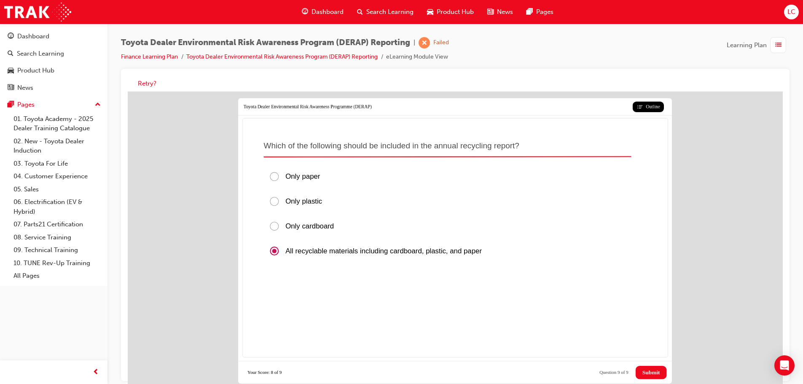
click at [654, 373] on span "Submit" at bounding box center [651, 372] width 18 height 7
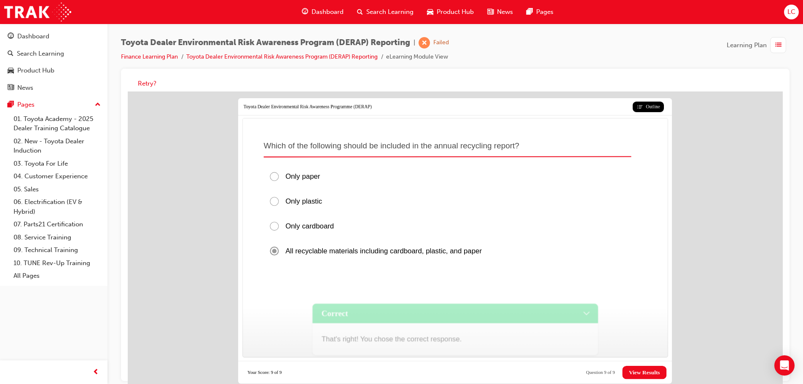
click at [654, 371] on span "View Results" at bounding box center [644, 372] width 31 height 7
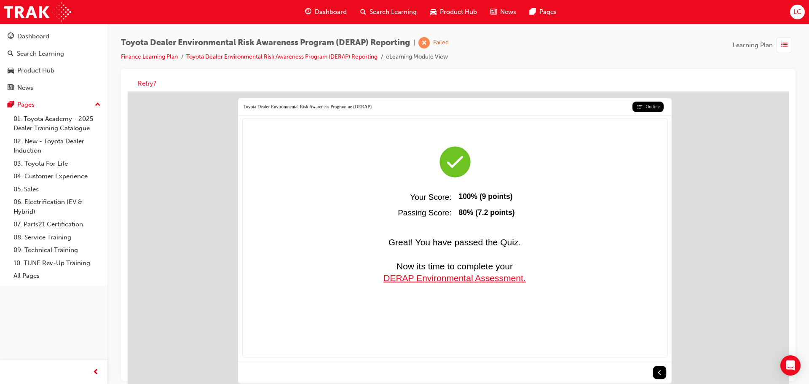
click at [614, 275] on div "Great! You have passed the Quiz. ​ Now its time to complete your DERAP Environm…" at bounding box center [455, 237] width 426 height 239
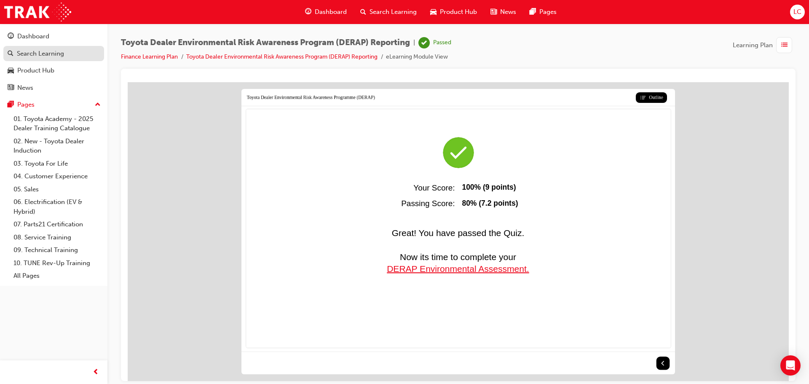
click at [35, 59] on link "Search Learning" at bounding box center [53, 54] width 101 height 16
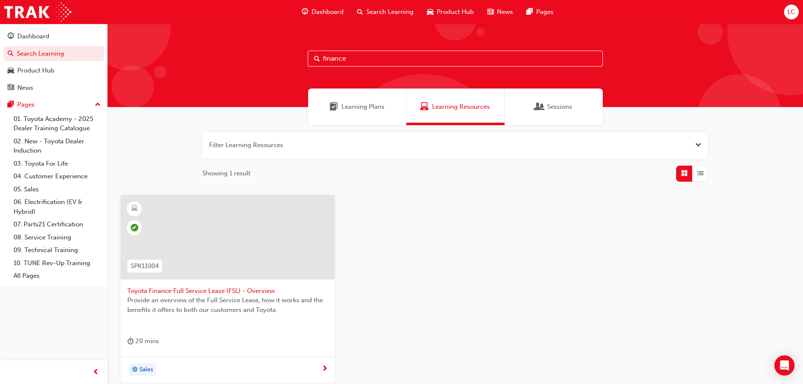
click at [343, 96] on div "Learning Plans" at bounding box center [357, 106] width 98 height 37
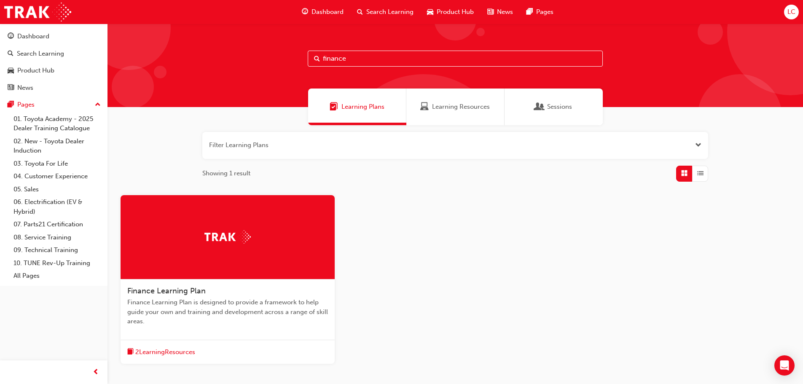
click at [471, 111] on span "Learning Resources" at bounding box center [461, 107] width 58 height 10
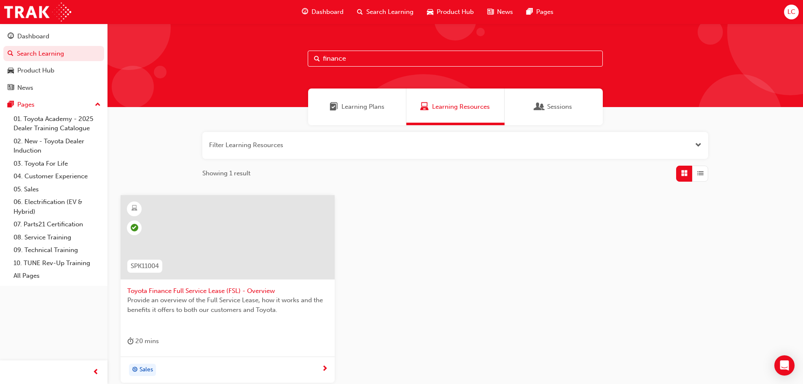
click at [560, 105] on span "Sessions" at bounding box center [559, 107] width 25 height 10
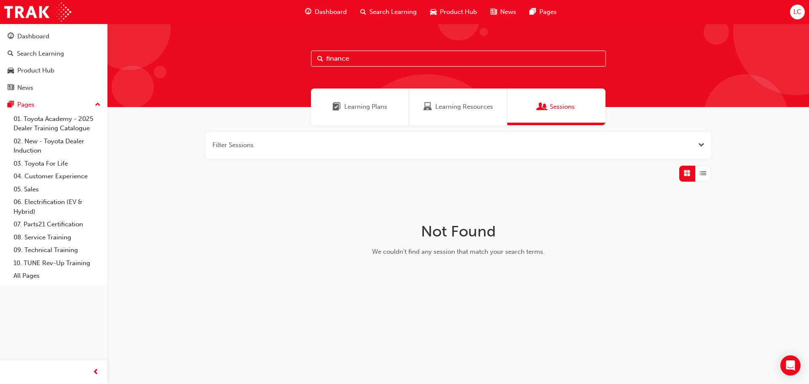
click at [472, 99] on div "Learning Resources" at bounding box center [458, 106] width 98 height 37
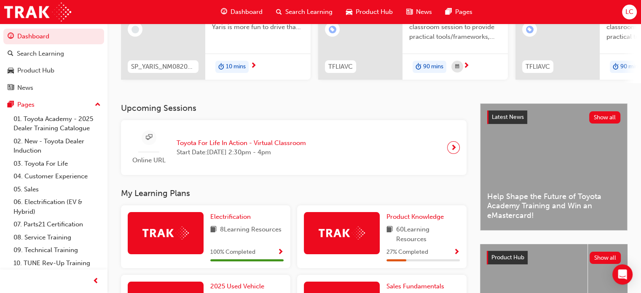
scroll to position [113, 0]
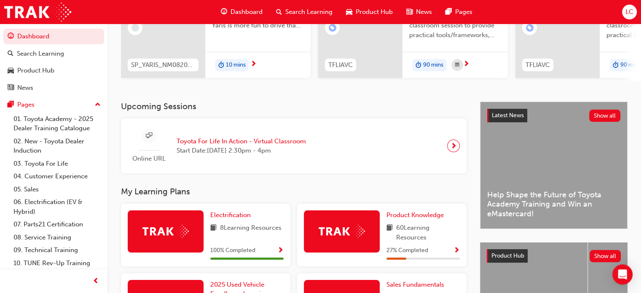
click at [210, 139] on span "Toyota For Life In Action - Virtual Classroom" at bounding box center [241, 142] width 129 height 10
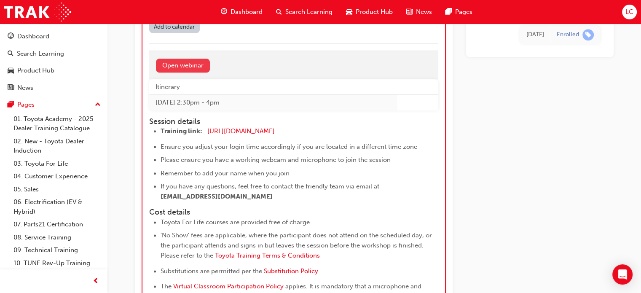
scroll to position [1032, 0]
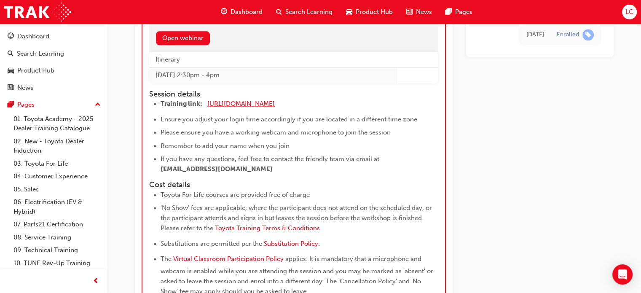
click at [246, 101] on span "https://zoom.us/j/5450758959" at bounding box center [240, 104] width 67 height 8
